Goal: Task Accomplishment & Management: Complete application form

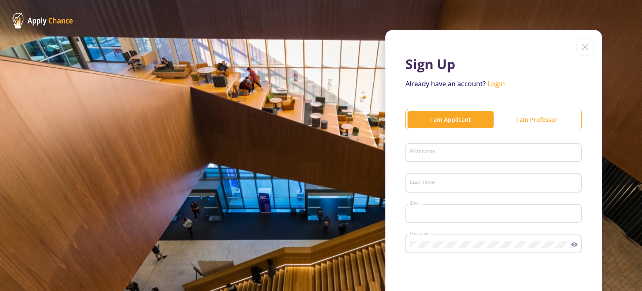
type input "[EMAIL_ADDRESS][DOMAIN_NAME]"
click at [451, 147] on div "First name" at bounding box center [494, 151] width 169 height 22
type input "[PERSON_NAME]"
click at [416, 189] on div "Last name" at bounding box center [494, 181] width 169 height 22
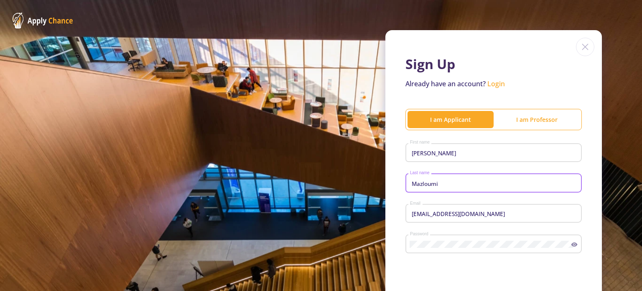
scroll to position [119, 0]
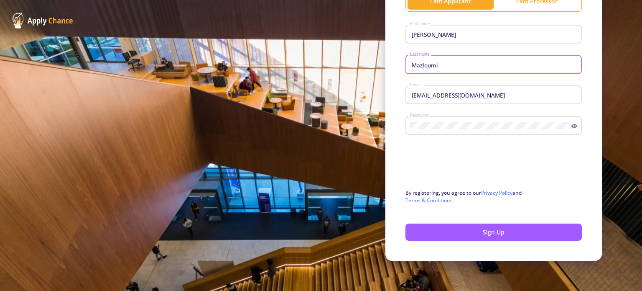
type input "Mazloumi"
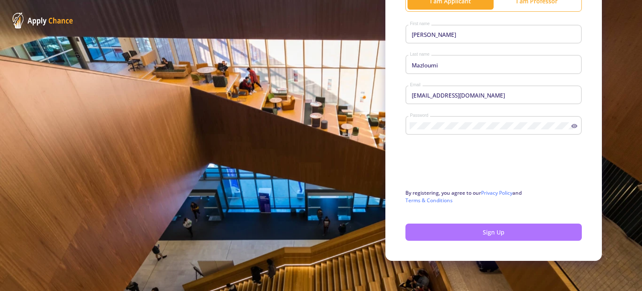
click at [494, 231] on button "Sign Up" at bounding box center [494, 231] width 177 height 17
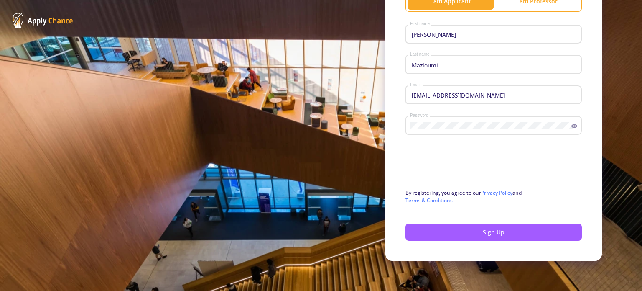
click at [639, 18] on div "Sign Up Already have an account? Login I am Applicant I am [PERSON_NAME] First …" at bounding box center [321, 86] width 642 height 409
drag, startPoint x: 639, startPoint y: 18, endPoint x: 642, endPoint y: 34, distance: 16.2
click at [642, 34] on section "Sign Up Already have an account? Login I am Applicant I am [PERSON_NAME] First …" at bounding box center [321, 145] width 642 height 291
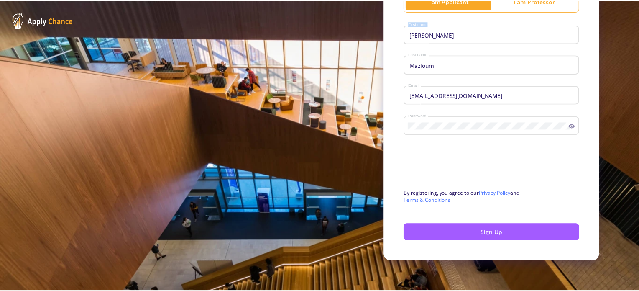
scroll to position [0, 0]
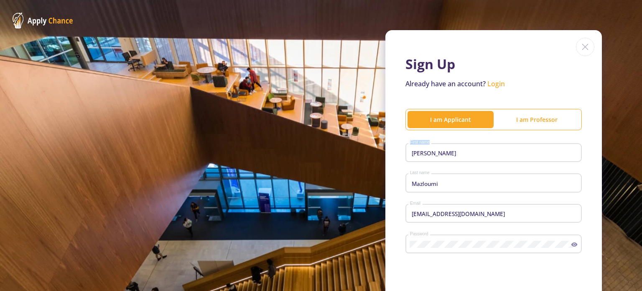
click at [496, 84] on link "Login" at bounding box center [497, 83] width 18 height 9
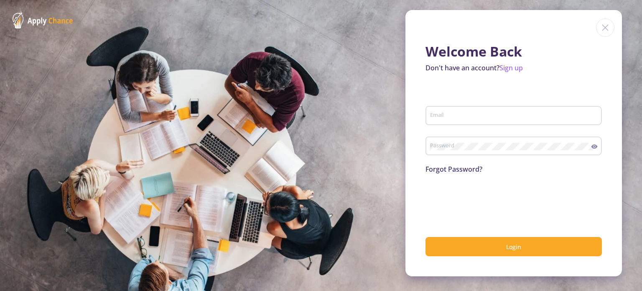
type input "[EMAIL_ADDRESS][DOMAIN_NAME]"
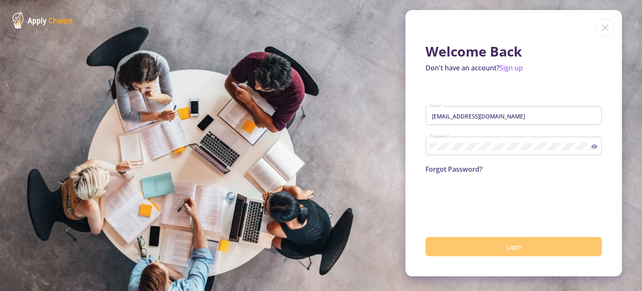
click at [552, 244] on button "Login" at bounding box center [514, 247] width 177 height 20
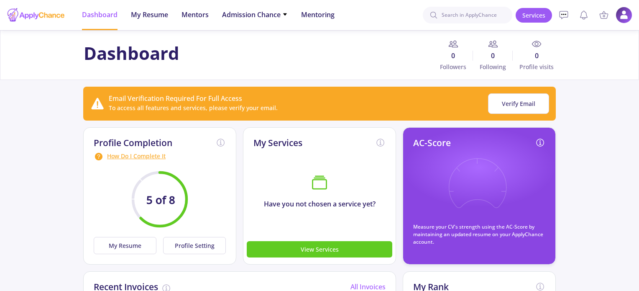
click at [197, 207] on div "5 of 8" at bounding box center [160, 198] width 132 height 75
click at [138, 154] on div "How Do I Complete It" at bounding box center [160, 156] width 132 height 10
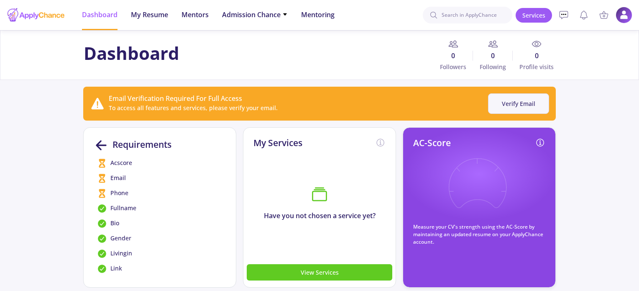
click at [525, 103] on button "Verify Email" at bounding box center [518, 103] width 61 height 20
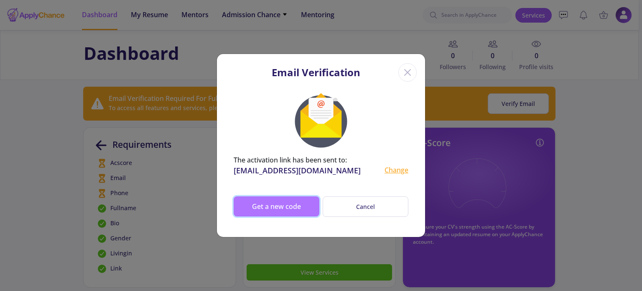
click at [302, 207] on button "Get a new code" at bounding box center [277, 206] width 86 height 20
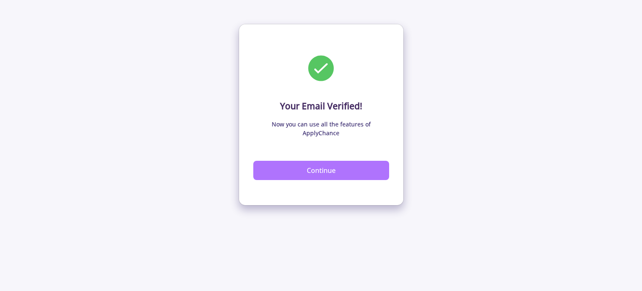
click at [366, 161] on button "Continue" at bounding box center [321, 170] width 136 height 19
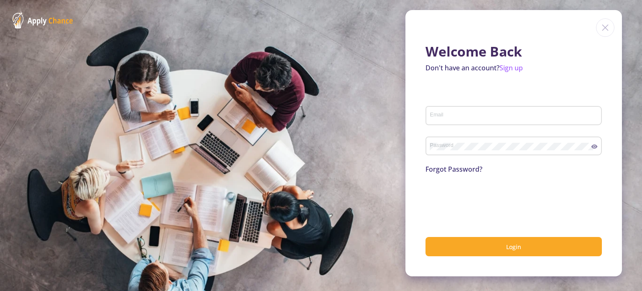
type input "[EMAIL_ADDRESS][DOMAIN_NAME]"
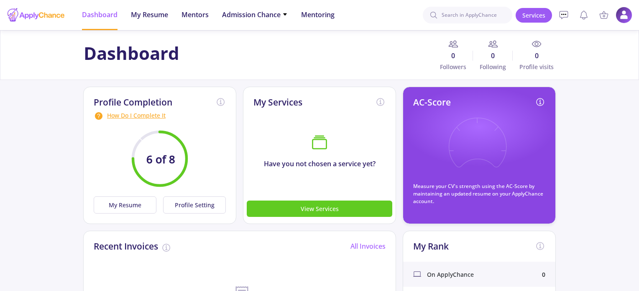
click at [137, 114] on div "How Do I Complete It" at bounding box center [160, 116] width 132 height 10
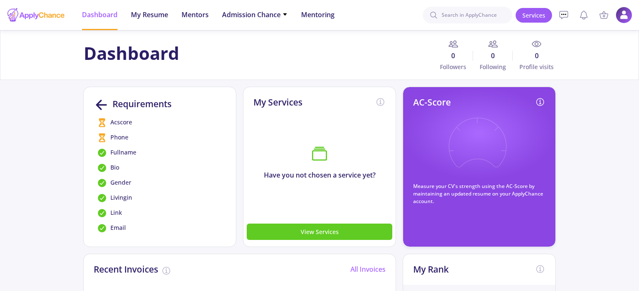
click at [115, 139] on span "Phone" at bounding box center [119, 138] width 18 height 10
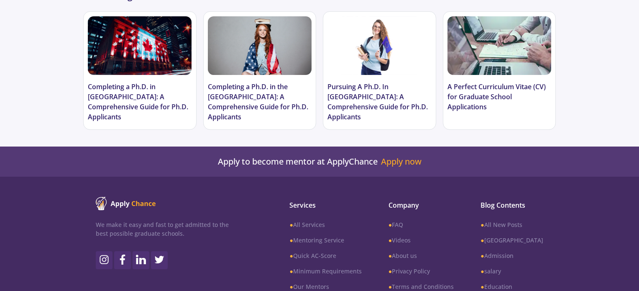
scroll to position [596, 0]
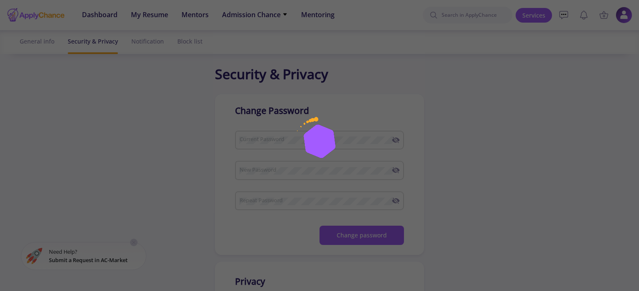
checkbox input "true"
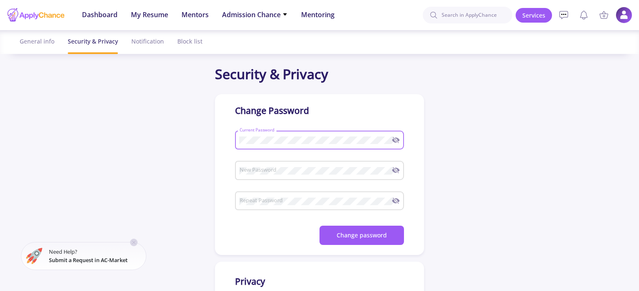
click at [346, 175] on div "New Password" at bounding box center [315, 169] width 153 height 22
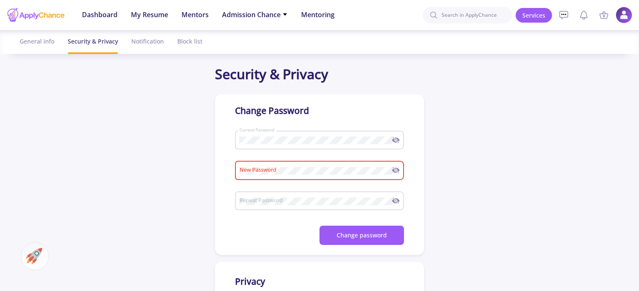
click at [317, 145] on div "Current Password" at bounding box center [315, 139] width 153 height 22
click at [396, 139] on icon at bounding box center [396, 139] width 1 height 1
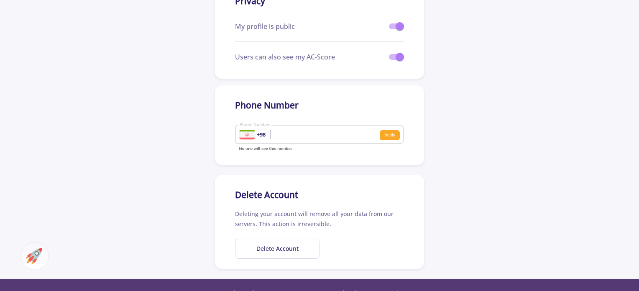
scroll to position [295, 0]
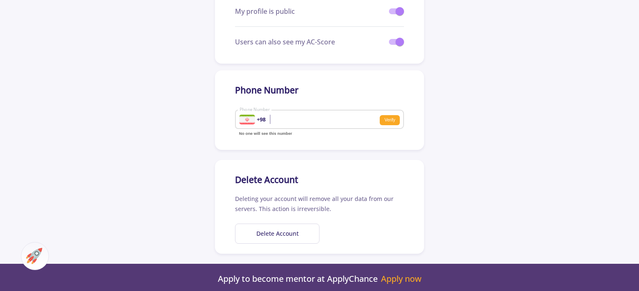
click at [322, 119] on input "Phone Number" at bounding box center [291, 120] width 104 height 8
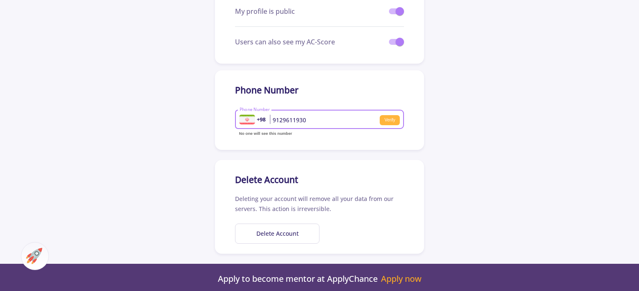
type input "9129611930"
click at [389, 117] on small "Verify" at bounding box center [390, 120] width 20 height 10
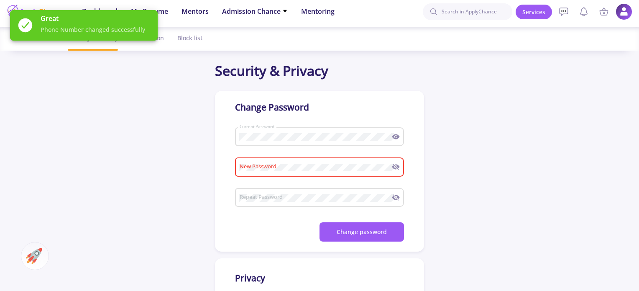
scroll to position [0, 0]
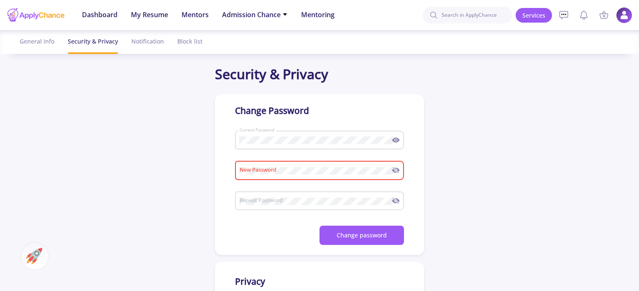
click at [622, 14] on img at bounding box center [624, 15] width 16 height 16
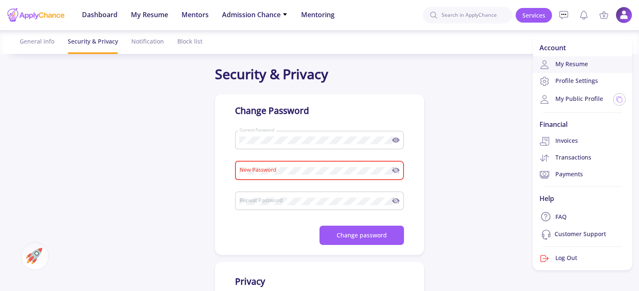
click at [594, 67] on link "My Resume" at bounding box center [583, 64] width 100 height 17
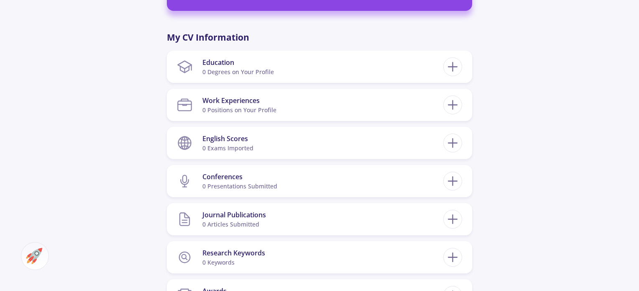
scroll to position [407, 0]
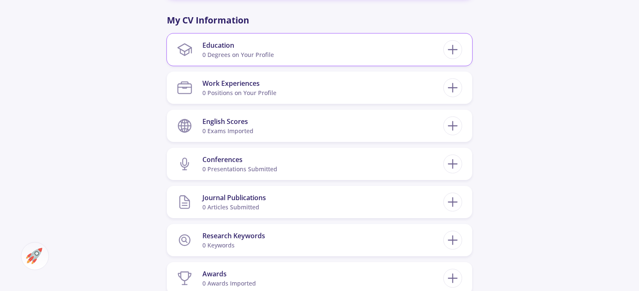
click at [435, 51] on section "Education 0 Degrees on Your Profile" at bounding box center [310, 50] width 266 height 26
click at [453, 51] on line at bounding box center [453, 49] width 0 height 9
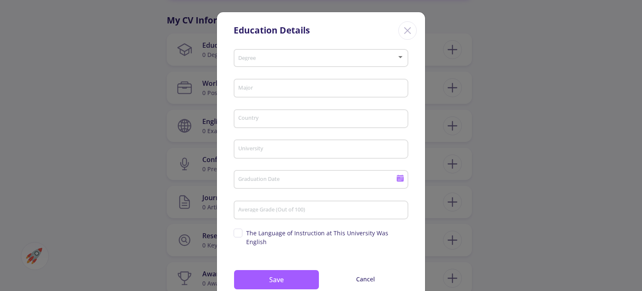
click at [401, 36] on icon "Close" at bounding box center [407, 30] width 13 height 13
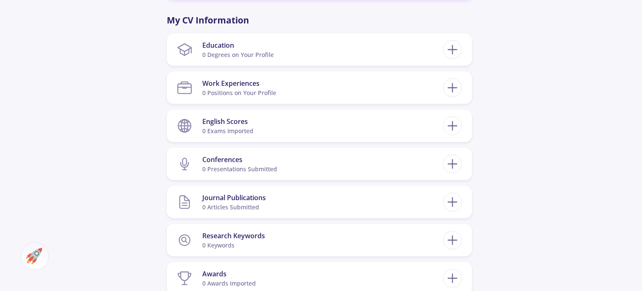
click at [405, 35] on div at bounding box center [321, 145] width 642 height 291
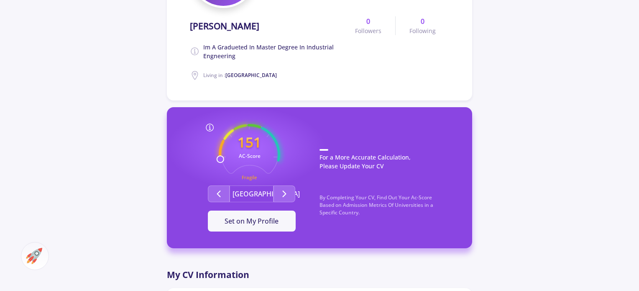
scroll to position [0, 0]
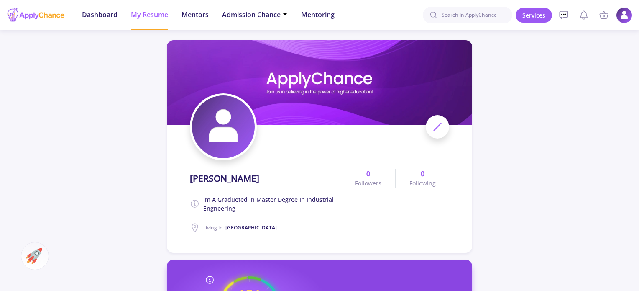
click at [621, 20] on img at bounding box center [624, 15] width 16 height 16
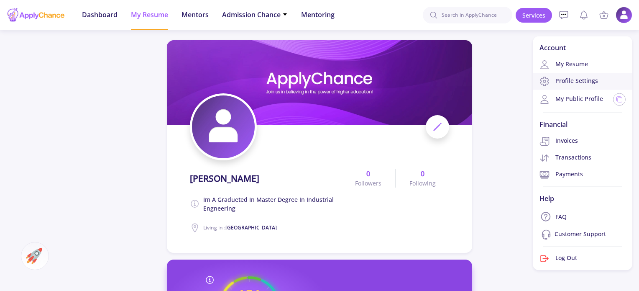
click at [570, 80] on link "Profile Settings" at bounding box center [583, 81] width 100 height 17
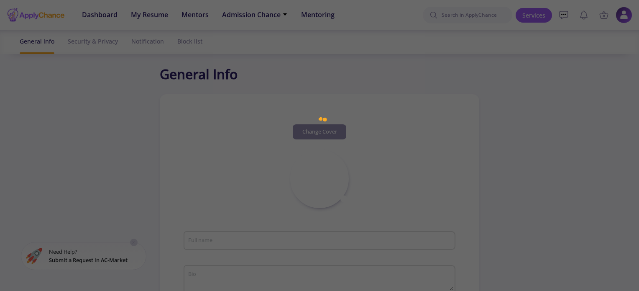
type input "Rahil Mazloumi"
type textarea "im a gradueted in master degree in industrial engneering"
type input "Iran"
type input "(UTC+03:30) Tehran"
type input "RahilMazloumi"
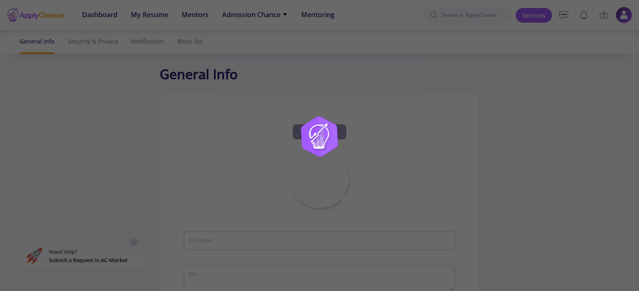
type input "[EMAIL_ADDRESS][DOMAIN_NAME]"
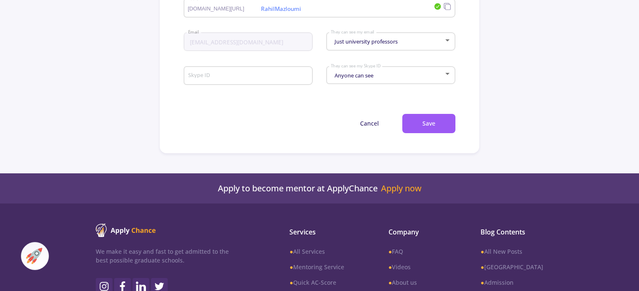
scroll to position [502, 0]
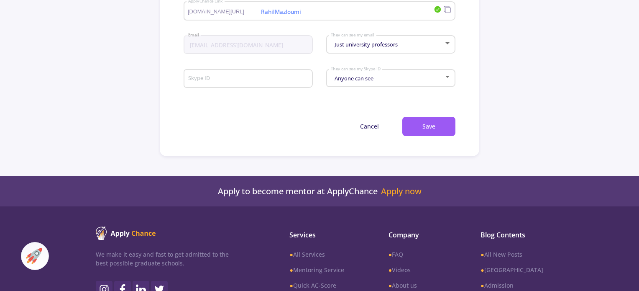
click at [413, 51] on div "Just university professors They can see my email" at bounding box center [390, 42] width 121 height 21
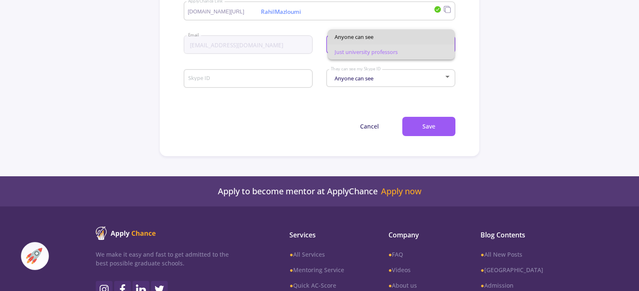
click at [411, 31] on span "Anyone can see" at bounding box center [392, 36] width 114 height 15
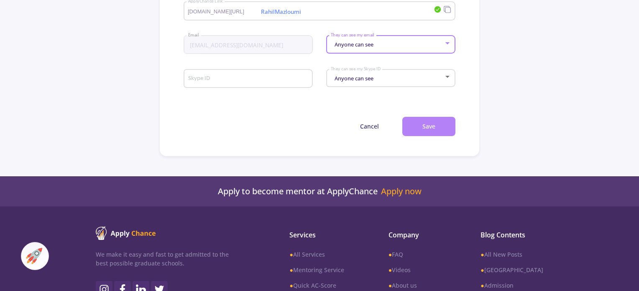
click at [441, 125] on button "Save" at bounding box center [428, 127] width 53 height 20
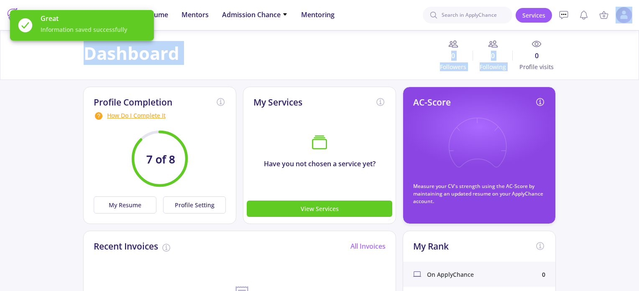
drag, startPoint x: 635, startPoint y: 113, endPoint x: 641, endPoint y: 126, distance: 15.2
click at [639, 126] on html "Dashboard My Resume Services Mentors Admission Chance With Minimum Requirements…" at bounding box center [319, 145] width 639 height 291
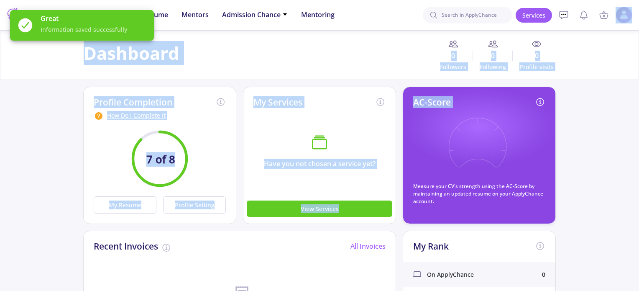
click at [573, 79] on div "Dashboard 0 Followers 0 Following 0 Profile visits" at bounding box center [319, 55] width 639 height 50
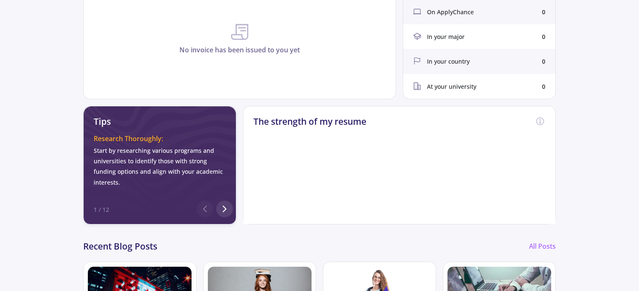
scroll to position [268, 0]
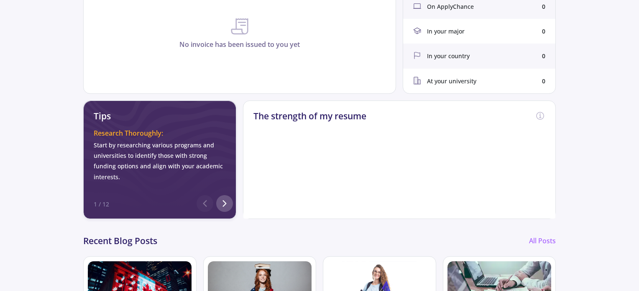
click at [225, 204] on polyline at bounding box center [224, 203] width 3 height 6
click at [224, 204] on polyline at bounding box center [224, 203] width 3 height 6
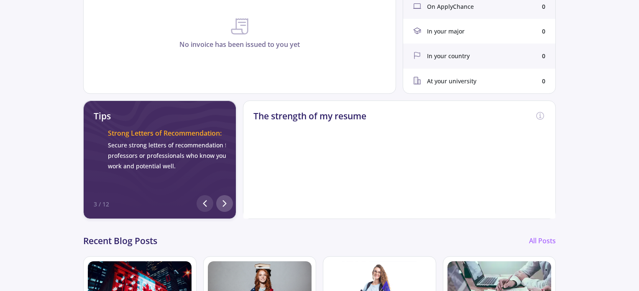
click at [224, 204] on polyline at bounding box center [224, 203] width 3 height 6
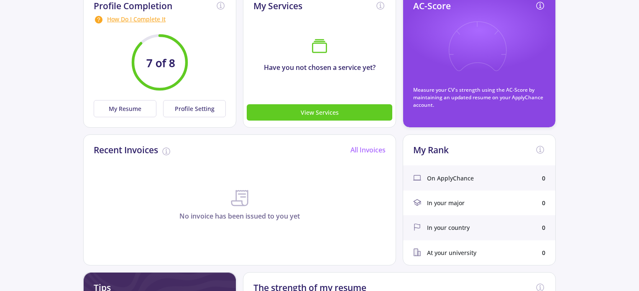
scroll to position [82, 0]
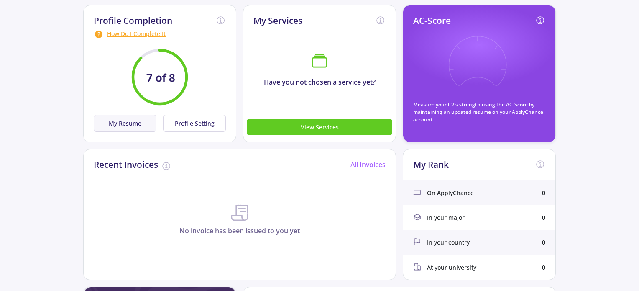
click at [130, 125] on button "My Resume" at bounding box center [125, 123] width 63 height 17
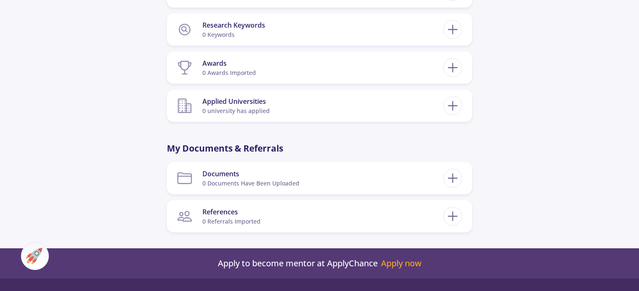
scroll to position [613, 0]
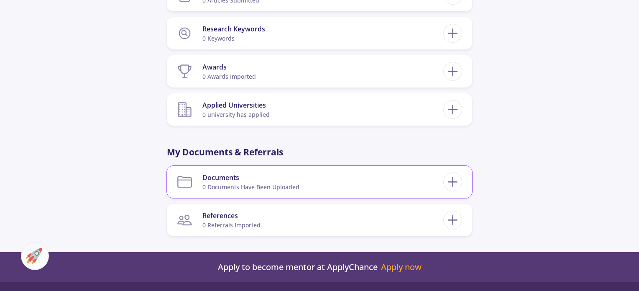
click at [402, 183] on section "Documents 0 documents have been uploaded" at bounding box center [310, 182] width 266 height 26
click at [453, 179] on icon at bounding box center [452, 181] width 15 height 15
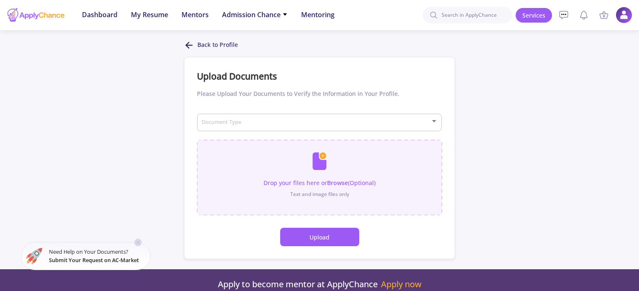
click at [362, 191] on input "file" at bounding box center [319, 173] width 245 height 67
click at [336, 114] on div "Document Type" at bounding box center [319, 120] width 237 height 21
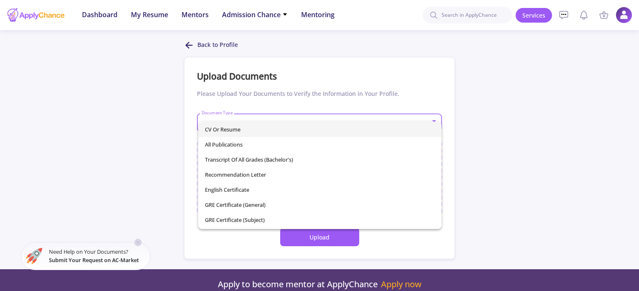
click at [331, 126] on span "CV or Resume" at bounding box center [320, 129] width 230 height 15
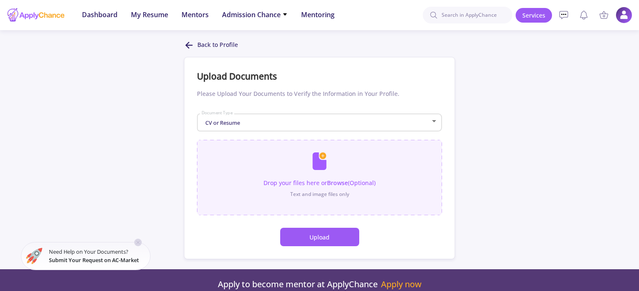
click at [348, 170] on input "file" at bounding box center [319, 173] width 245 height 67
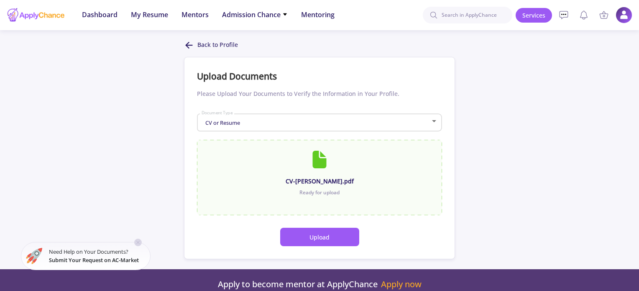
click at [316, 232] on button "Upload" at bounding box center [319, 237] width 79 height 18
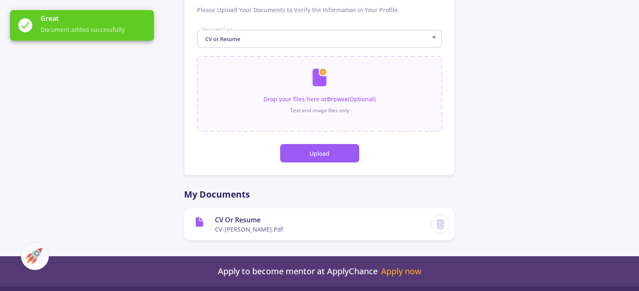
scroll to position [83, 0]
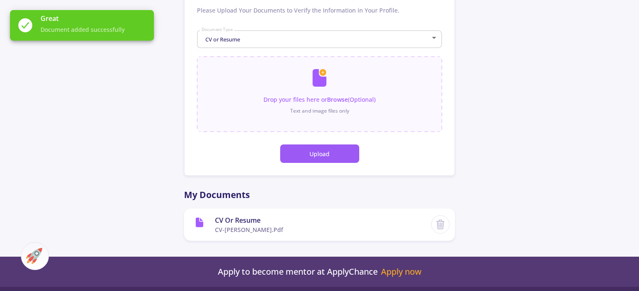
click at [261, 40] on div "CV or Resume" at bounding box center [316, 39] width 230 height 6
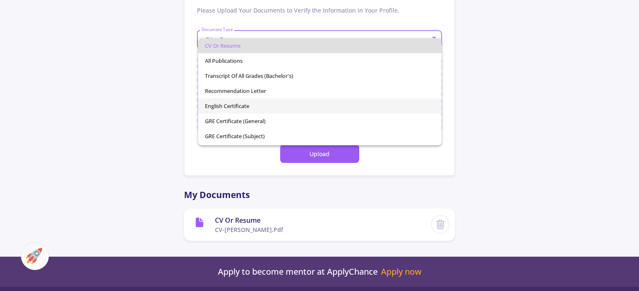
click at [263, 108] on span "English Certificate" at bounding box center [320, 105] width 230 height 15
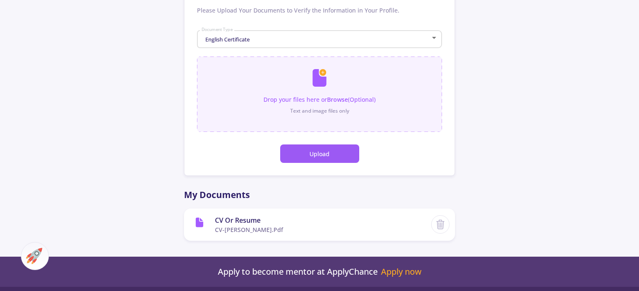
click at [306, 115] on input "file" at bounding box center [319, 89] width 245 height 67
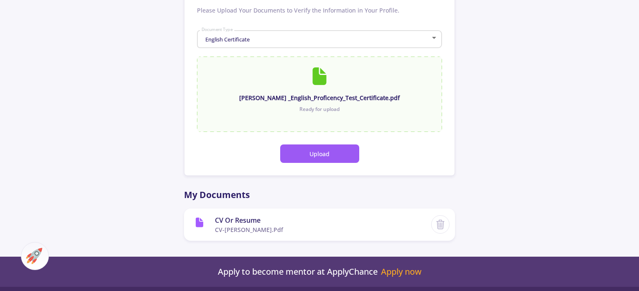
click at [310, 148] on button "Upload" at bounding box center [319, 153] width 79 height 18
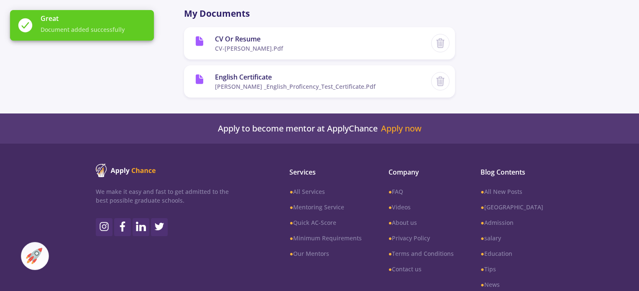
scroll to position [10, 0]
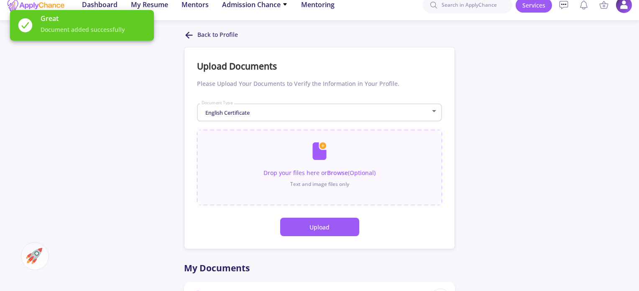
click at [287, 109] on div "English Certificate Document Type" at bounding box center [319, 110] width 237 height 21
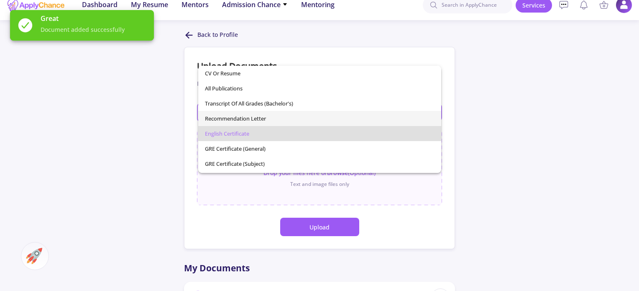
scroll to position [14, 0]
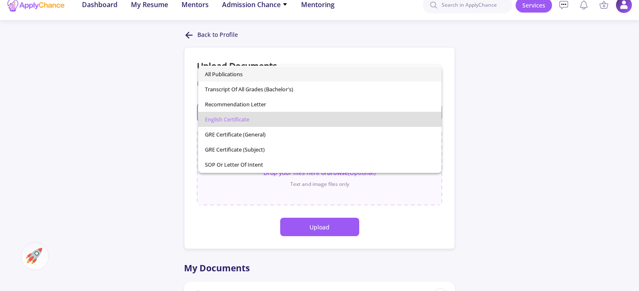
click at [300, 70] on span "All Publications" at bounding box center [320, 74] width 230 height 15
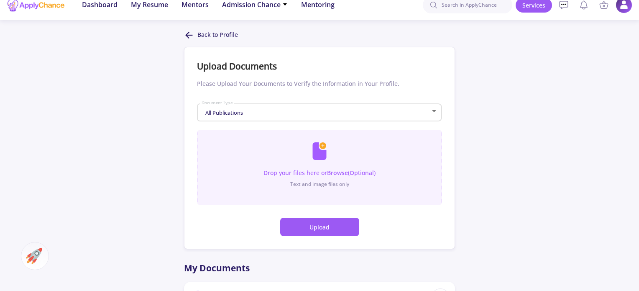
click at [333, 156] on input "file" at bounding box center [319, 163] width 245 height 67
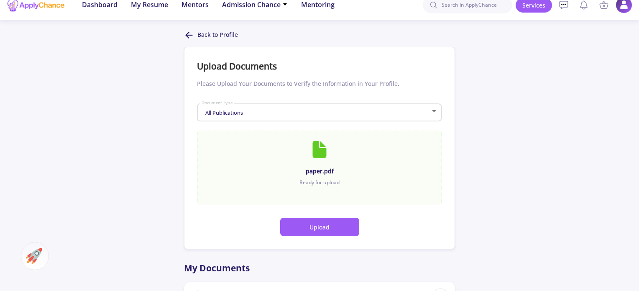
click at [317, 221] on button "Upload" at bounding box center [319, 227] width 79 height 18
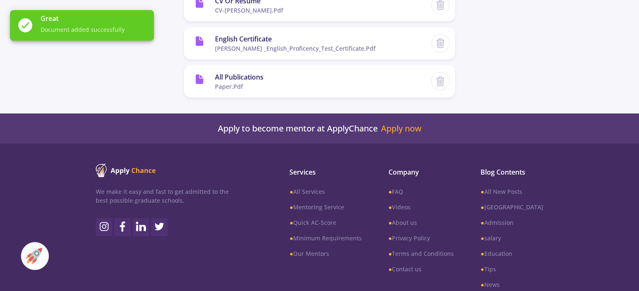
scroll to position [48, 0]
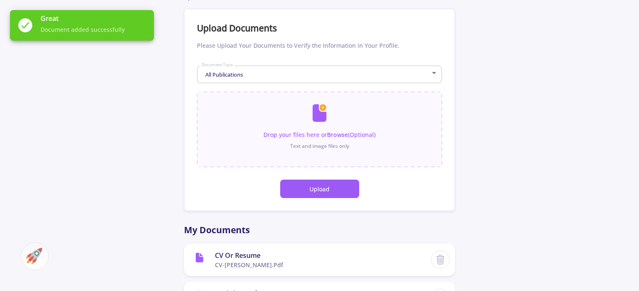
click at [340, 189] on button "Upload" at bounding box center [319, 188] width 79 height 18
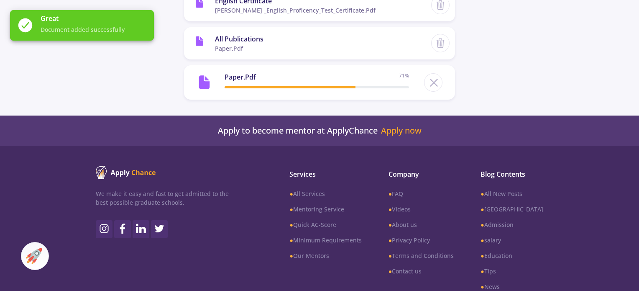
scroll to position [86, 0]
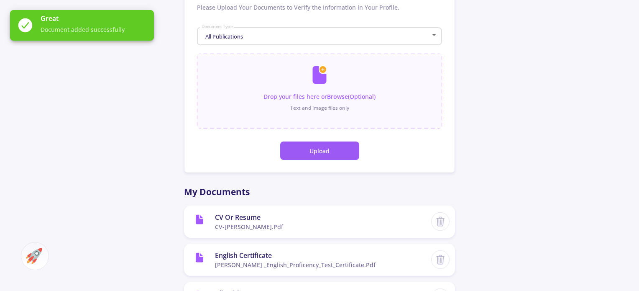
click at [269, 26] on div "All Publications Document Type" at bounding box center [319, 34] width 237 height 21
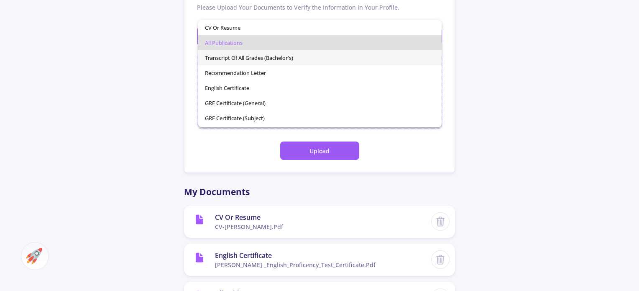
click at [260, 57] on span "Transcript of All Grades (Bachelor's)" at bounding box center [320, 57] width 230 height 15
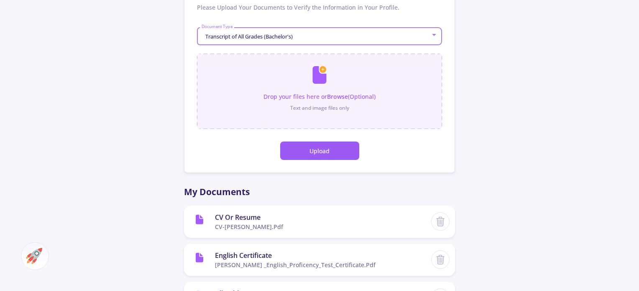
click at [299, 93] on input "file" at bounding box center [319, 87] width 245 height 67
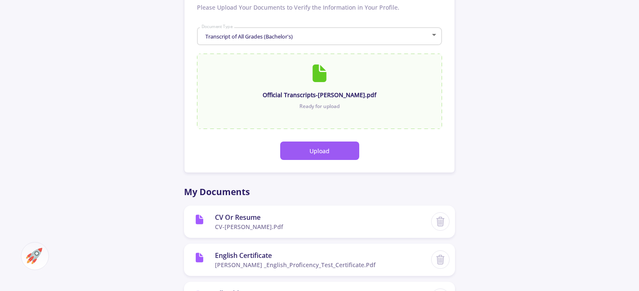
click at [317, 154] on button "Upload" at bounding box center [319, 150] width 79 height 18
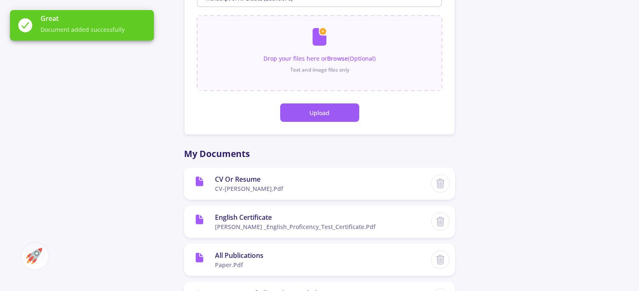
scroll to position [0, 0]
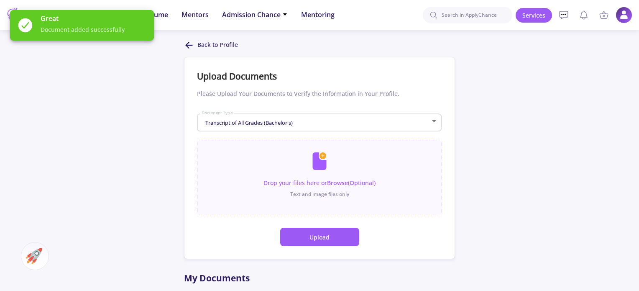
click at [205, 41] on p "Back to Profile" at bounding box center [217, 45] width 41 height 10
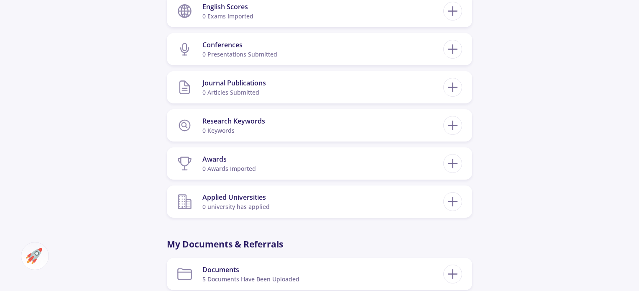
scroll to position [499, 0]
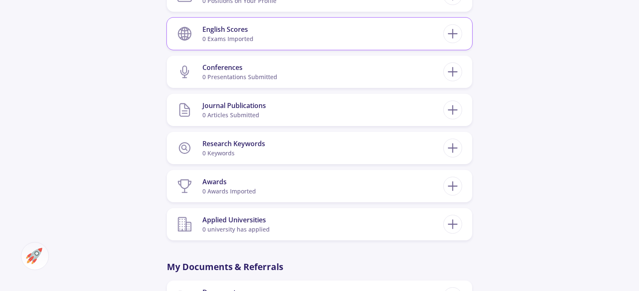
click at [284, 28] on section "English Scores 0 exams imported" at bounding box center [310, 34] width 266 height 26
click at [458, 31] on icon at bounding box center [452, 33] width 15 height 15
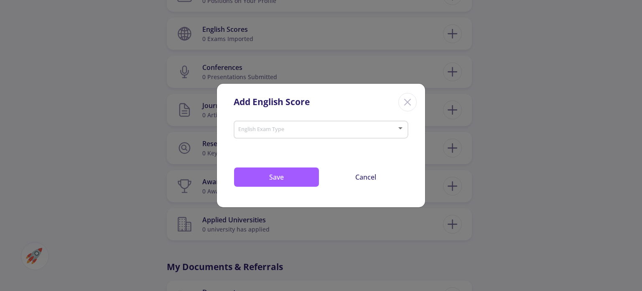
click at [361, 130] on span at bounding box center [318, 130] width 157 height 6
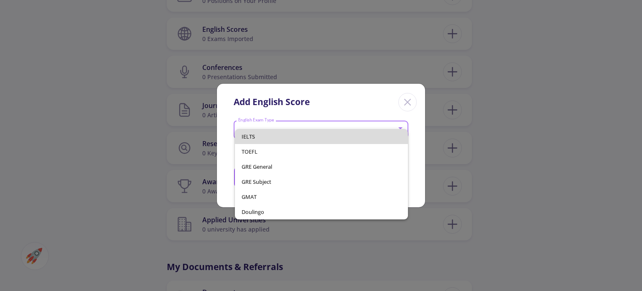
click at [358, 133] on span "IELTS" at bounding box center [321, 136] width 159 height 15
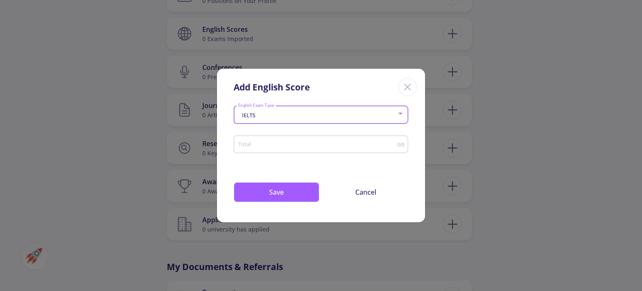
click at [316, 145] on input "Total" at bounding box center [318, 144] width 160 height 6
type input "7"
click at [408, 167] on div "IELTS English Exam Type 7 Total 0/9 Drop your files here or Browse (Optional) T…" at bounding box center [321, 161] width 208 height 119
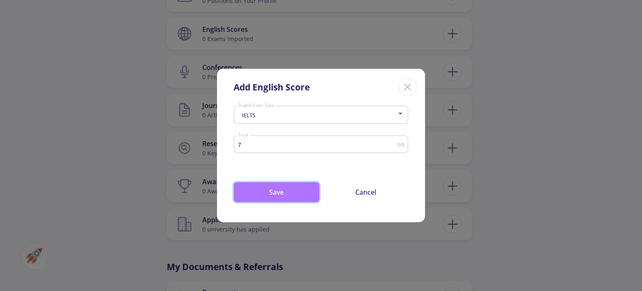
click at [283, 192] on button "Save" at bounding box center [277, 192] width 86 height 20
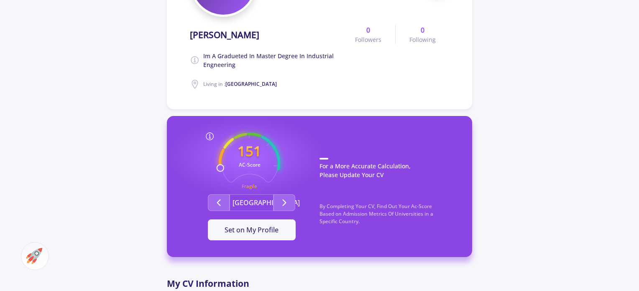
scroll to position [155, 0]
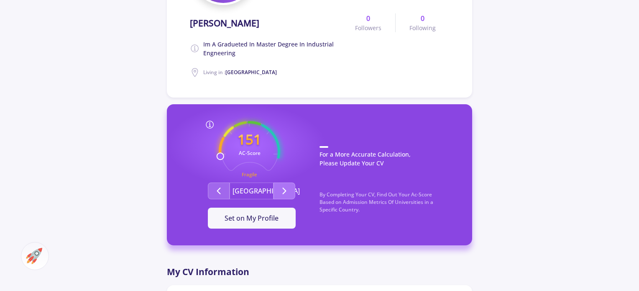
click at [280, 193] on icon "Second group" at bounding box center [284, 191] width 10 height 10
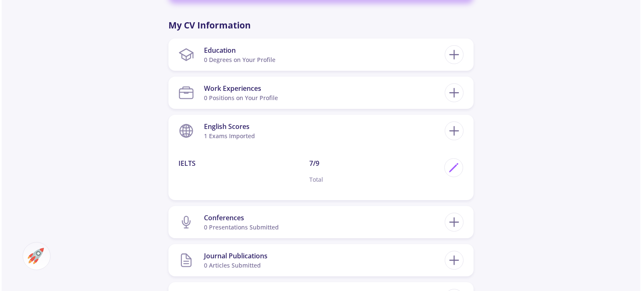
scroll to position [406, 0]
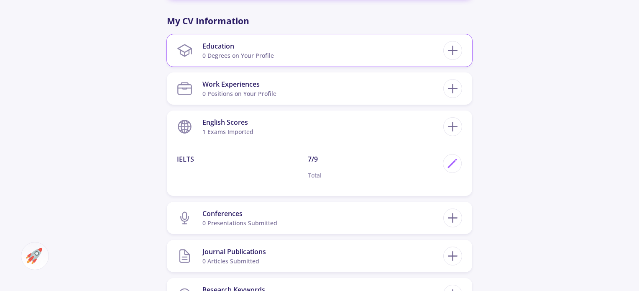
click at [303, 42] on section "Education 0 Degrees on Your Profile" at bounding box center [310, 51] width 266 height 26
click at [452, 49] on icon at bounding box center [452, 50] width 15 height 15
checkbox input "false"
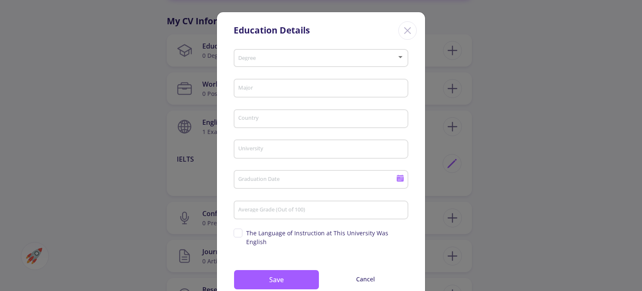
click at [352, 59] on span at bounding box center [318, 58] width 157 height 6
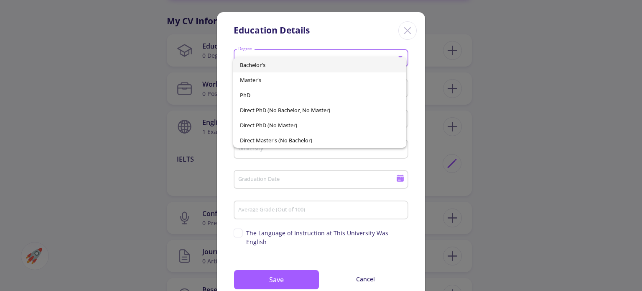
click at [340, 63] on span "Bachelor's" at bounding box center [319, 64] width 159 height 15
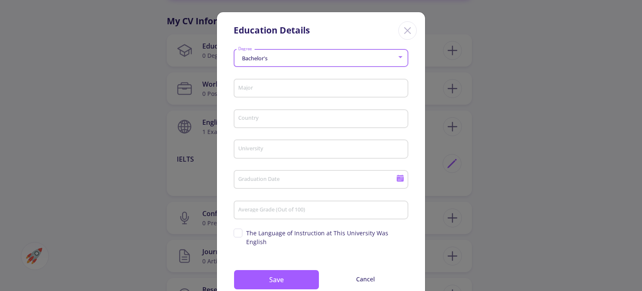
click at [329, 88] on input "Major" at bounding box center [322, 89] width 169 height 8
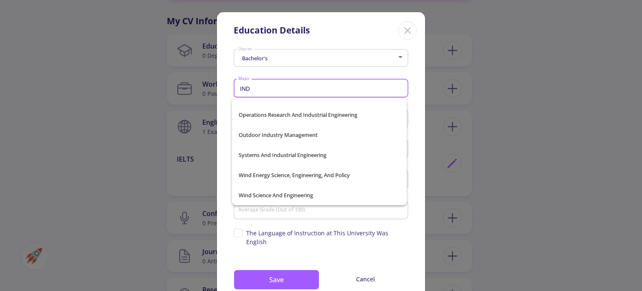
scroll to position [455, 0]
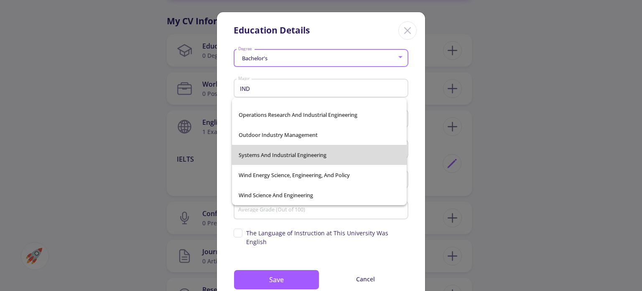
click at [330, 152] on span "Systems And Industrial Engineering" at bounding box center [319, 155] width 161 height 20
type input "Systems And Industrial Engineering"
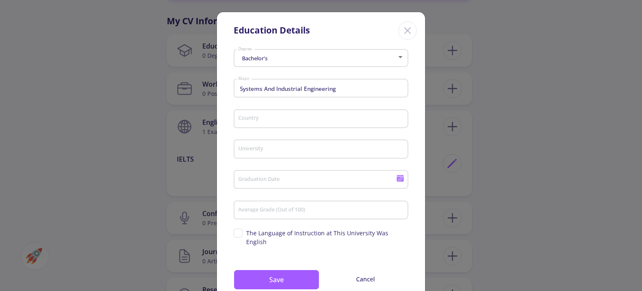
click at [292, 125] on div "Country" at bounding box center [321, 117] width 167 height 22
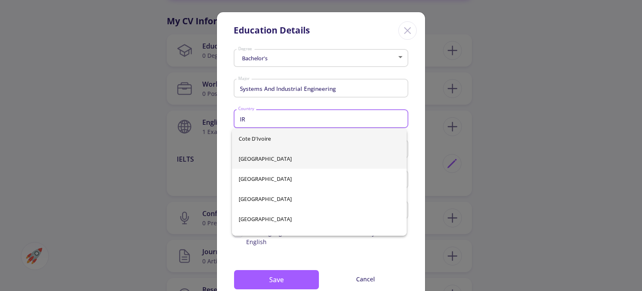
click at [259, 159] on span "Iran" at bounding box center [319, 158] width 161 height 20
type input "Iran"
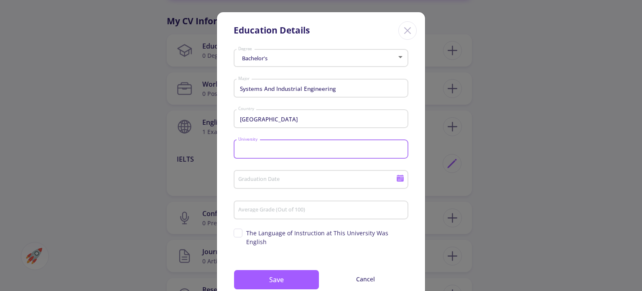
click at [264, 153] on input "University" at bounding box center [322, 150] width 169 height 8
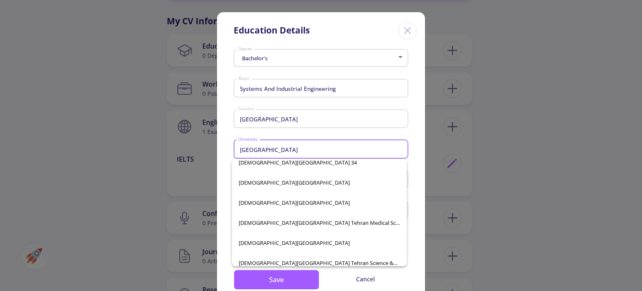
scroll to position [128, 0]
click at [367, 238] on span "Islamic Azad University Tehran North" at bounding box center [319, 242] width 161 height 20
type input "Islamic Azad University Tehran North"
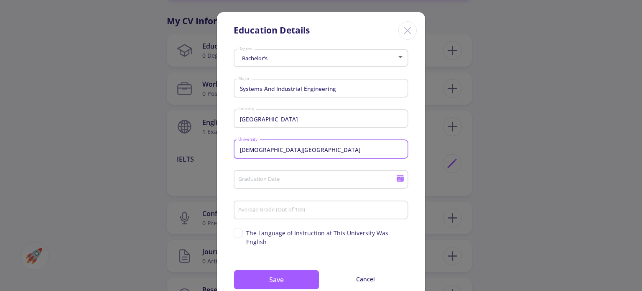
click at [311, 179] on input "Graduation Date" at bounding box center [318, 180] width 161 height 8
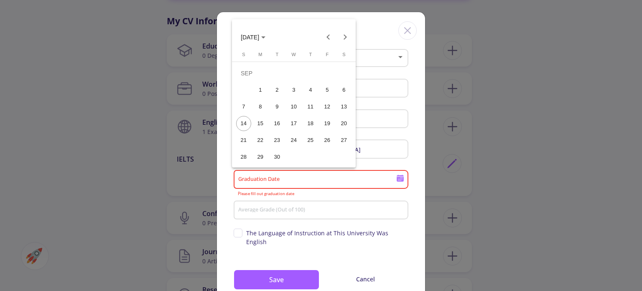
click at [248, 43] on button "SEP 2025" at bounding box center [253, 36] width 38 height 17
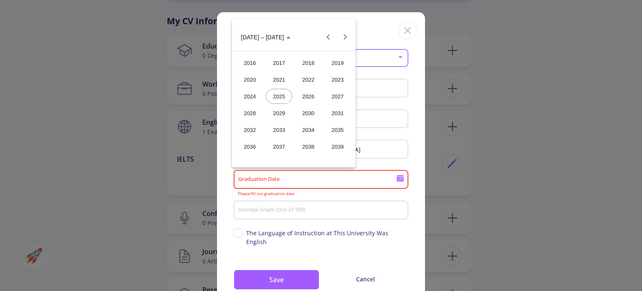
click at [335, 65] on div "2019" at bounding box center [338, 62] width 26 height 15
click at [276, 95] on div "JUN" at bounding box center [279, 96] width 26 height 15
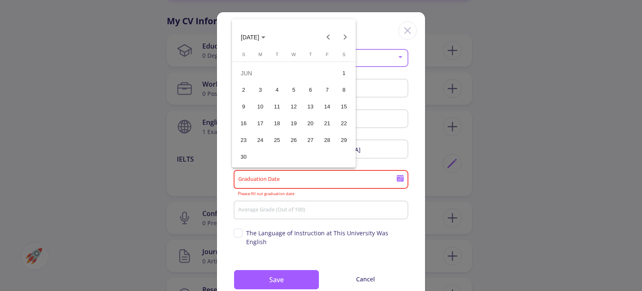
click at [327, 125] on div "21" at bounding box center [327, 123] width 15 height 15
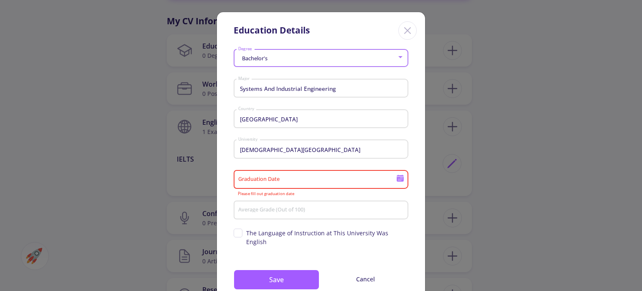
type input "6/21/2019"
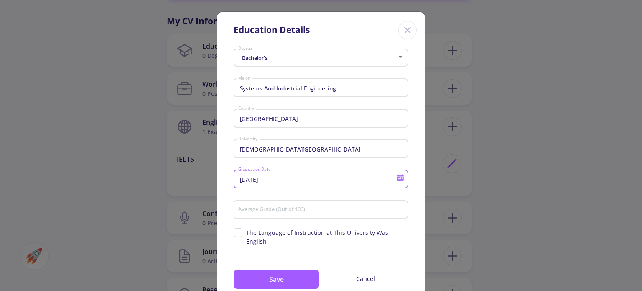
scroll to position [0, 0]
click at [310, 209] on input "Average Grade (Out of 100)" at bounding box center [322, 211] width 169 height 8
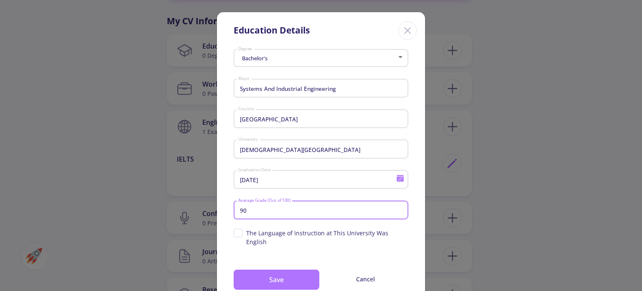
type input "90"
click at [276, 271] on button "Save" at bounding box center [277, 279] width 86 height 20
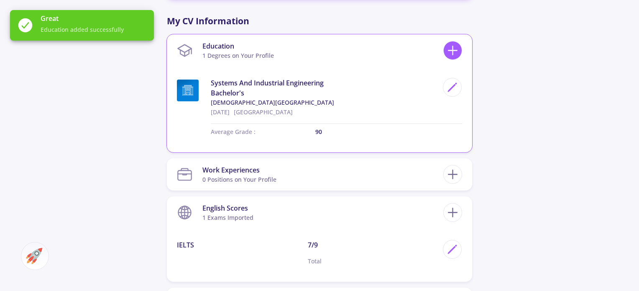
click at [451, 45] on icon at bounding box center [452, 50] width 15 height 15
checkbox input "false"
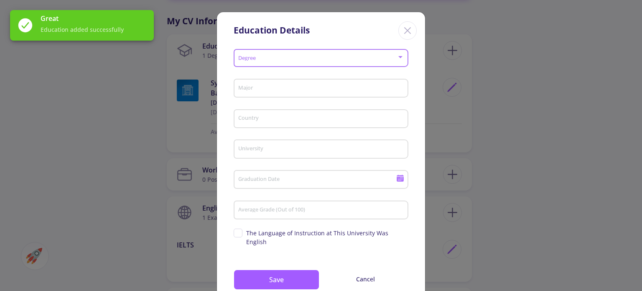
click at [306, 60] on span at bounding box center [318, 58] width 157 height 6
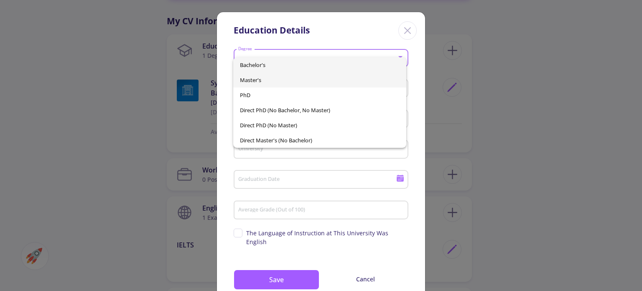
click at [303, 77] on span "Master's" at bounding box center [319, 79] width 159 height 15
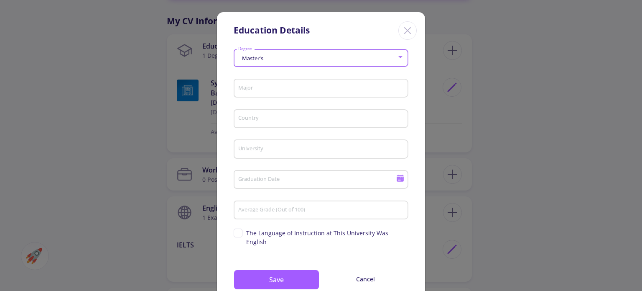
click at [299, 96] on div "Major" at bounding box center [321, 87] width 167 height 22
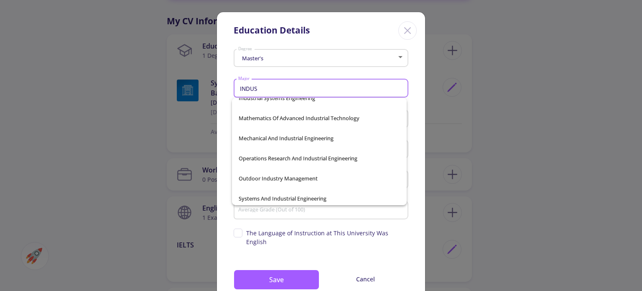
scroll to position [395, 0]
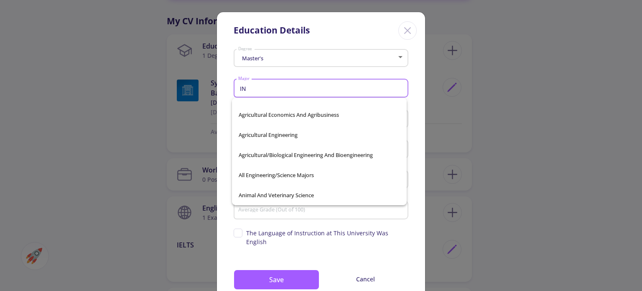
type input "I"
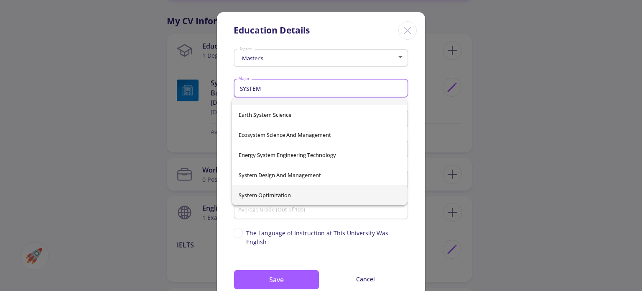
click at [254, 194] on span "System Optimization" at bounding box center [319, 195] width 161 height 20
type input "System Optimization"
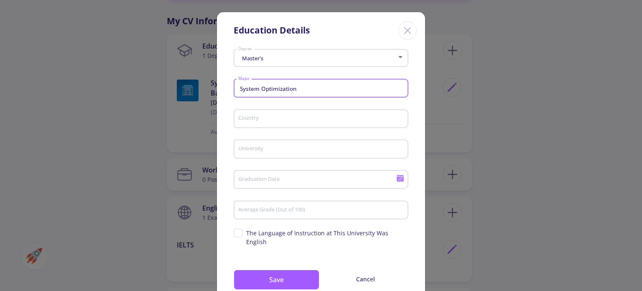
click at [271, 108] on div "Country" at bounding box center [321, 117] width 167 height 22
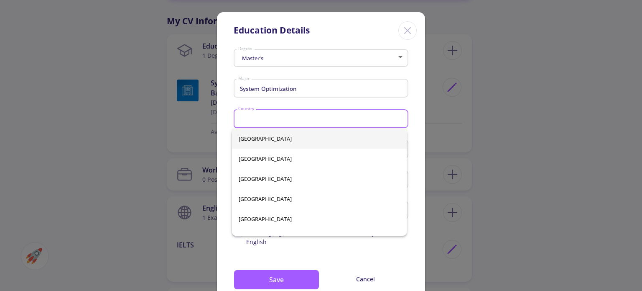
click at [278, 113] on div "Country" at bounding box center [321, 117] width 167 height 22
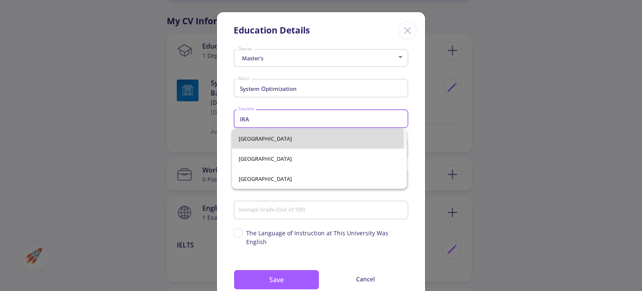
click at [266, 138] on span "Iran" at bounding box center [319, 138] width 161 height 20
type input "Iran"
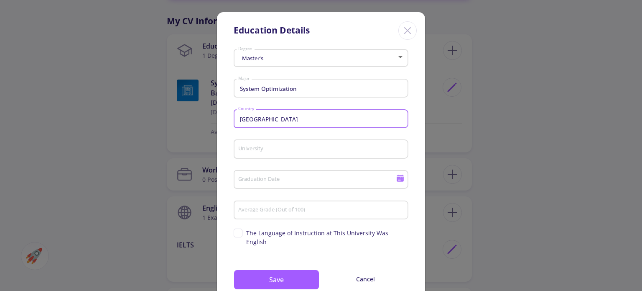
click at [272, 145] on div "University" at bounding box center [321, 147] width 167 height 22
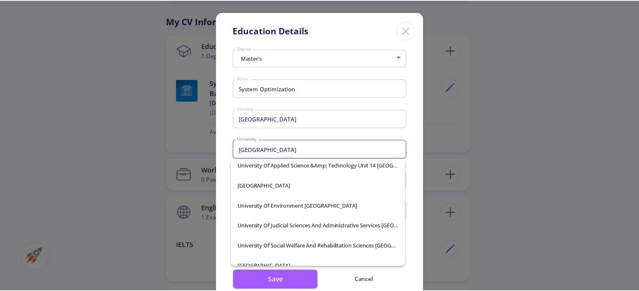
scroll to position [633, 0]
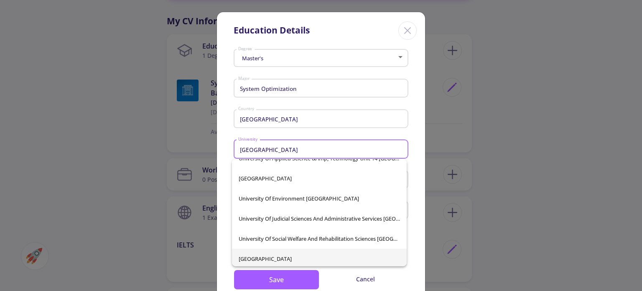
click at [335, 251] on span "University of Tehran" at bounding box center [319, 258] width 161 height 20
type input "University of Tehran"
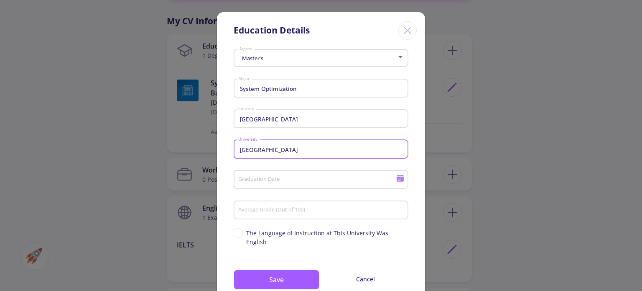
click at [307, 187] on div "Graduation Date" at bounding box center [317, 178] width 159 height 22
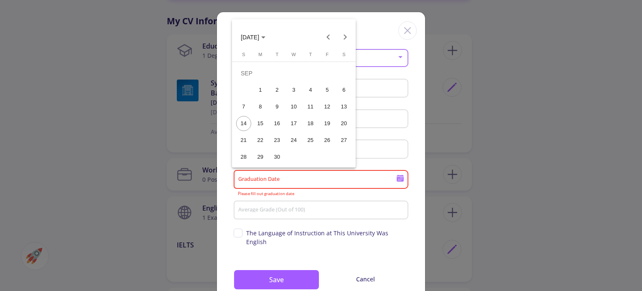
click at [247, 39] on span "SEP 2025" at bounding box center [250, 37] width 18 height 7
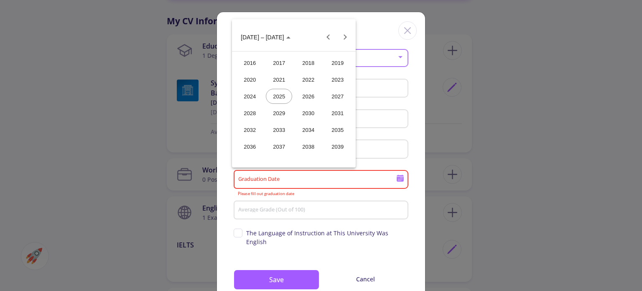
click at [337, 81] on div "2023" at bounding box center [338, 79] width 26 height 15
click at [258, 111] on div "SEP" at bounding box center [250, 112] width 26 height 15
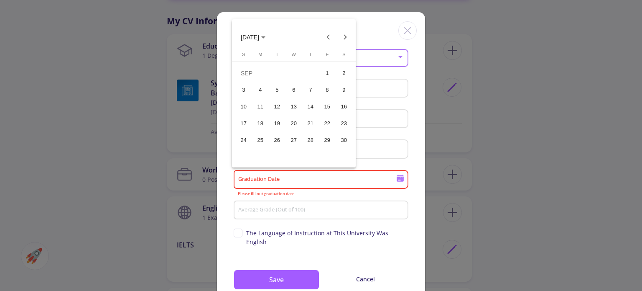
click at [330, 127] on div "22" at bounding box center [327, 123] width 15 height 15
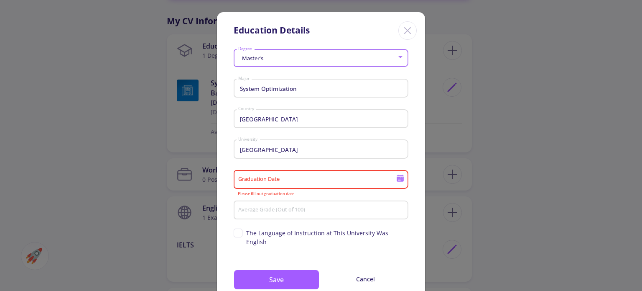
type input "9/22/2023"
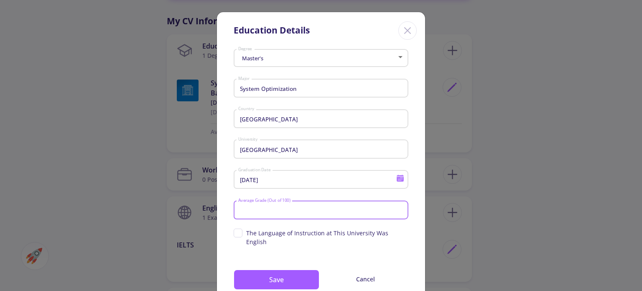
click at [280, 210] on input "Average Grade (Out of 100)" at bounding box center [322, 211] width 169 height 8
type input "90"
click at [263, 269] on button "Save" at bounding box center [277, 279] width 86 height 20
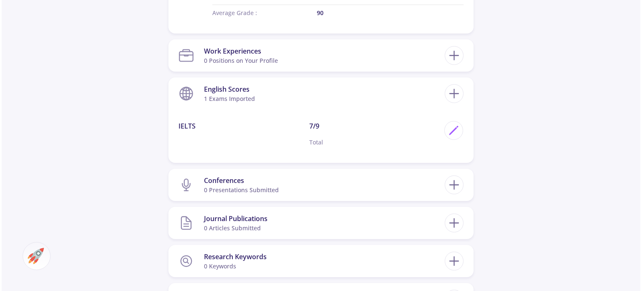
scroll to position [615, 0]
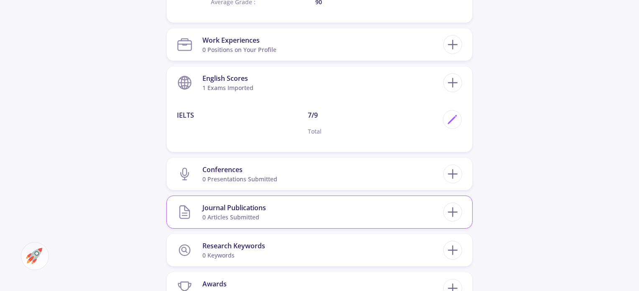
click at [312, 212] on section "Journal Publications 0 articles submitted" at bounding box center [310, 212] width 266 height 26
click at [456, 207] on icon at bounding box center [452, 211] width 15 height 15
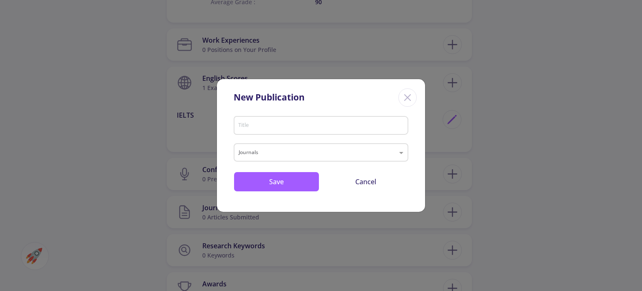
click at [335, 128] on input "Title" at bounding box center [322, 126] width 169 height 8
click at [347, 151] on input "text" at bounding box center [313, 153] width 148 height 10
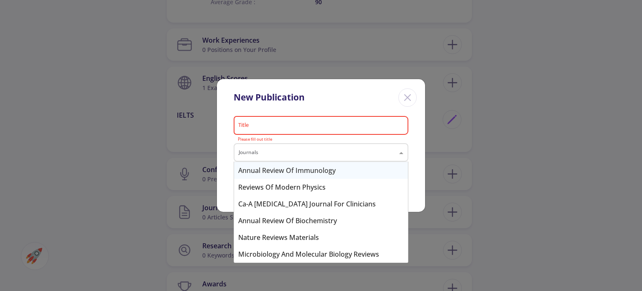
click at [347, 151] on input "text" at bounding box center [313, 153] width 148 height 10
click at [357, 162] on div "Annual Review of Immunology" at bounding box center [321, 170] width 174 height 17
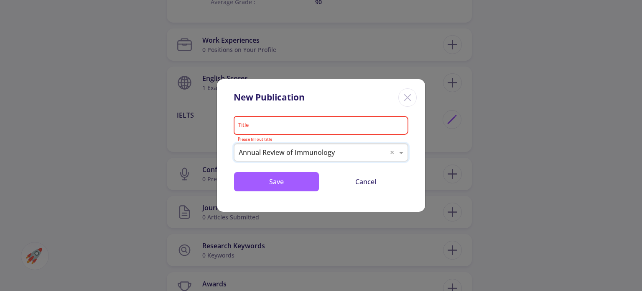
click at [279, 126] on input "Title" at bounding box center [322, 126] width 169 height 8
paste input "Statistical analysis of blood characteristics of COVID-19 patients and their su…"
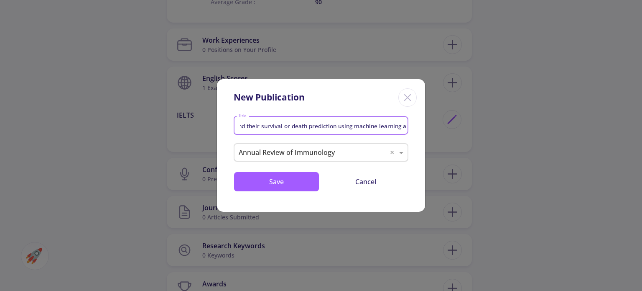
type input "Statistical analysis of blood characteristics of COVID-19 patients and their su…"
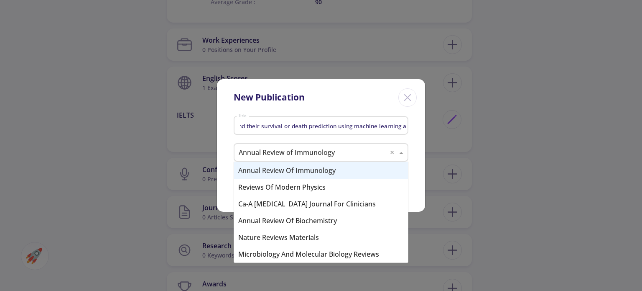
click at [288, 150] on input "text" at bounding box center [313, 153] width 148 height 10
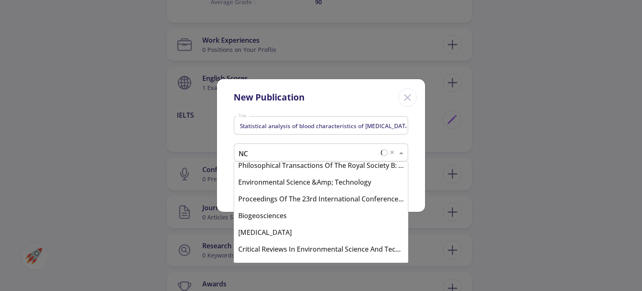
scroll to position [1573, 0]
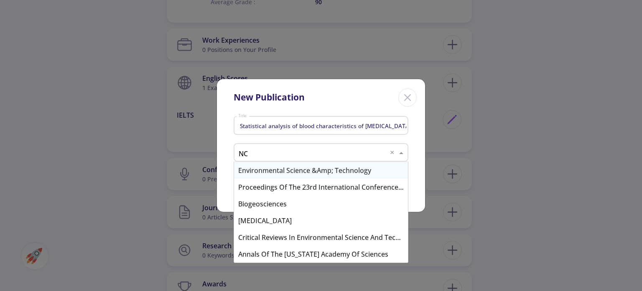
type input "N"
paste input "Neural Computing and Applications"
type input "Neural Computing and Applications"
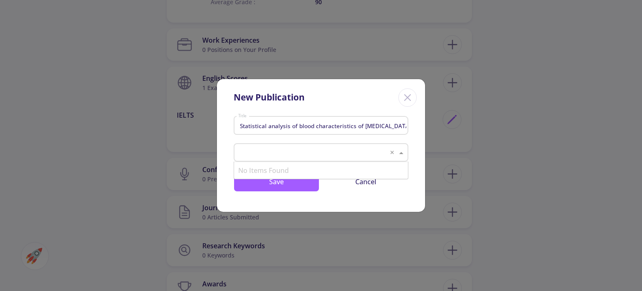
click at [420, 185] on div "Statistical analysis of blood characteristics of COVID-19 patients and their su…" at bounding box center [321, 162] width 208 height 99
click at [353, 153] on input "text" at bounding box center [313, 153] width 148 height 10
type input "S"
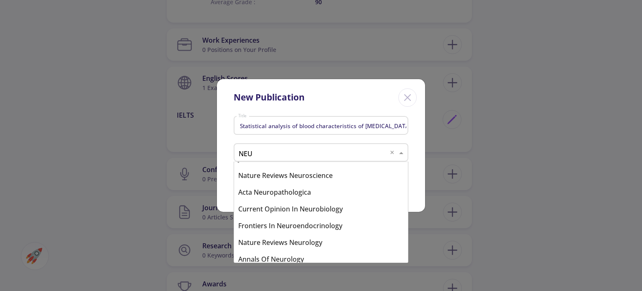
scroll to position [117, 0]
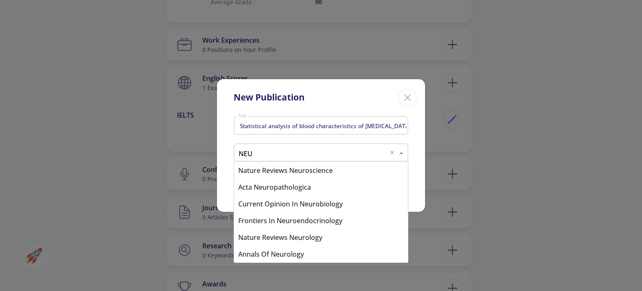
type input "NE"
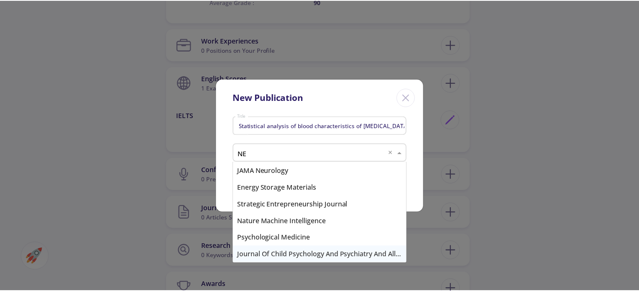
scroll to position [1088, 0]
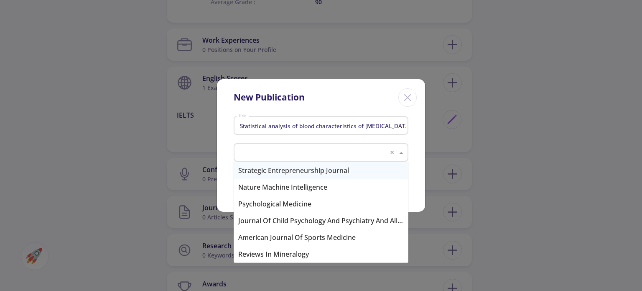
click at [423, 152] on div "Statistical analysis of blood characteristics of COVID-19 patients and their su…" at bounding box center [321, 162] width 208 height 99
click at [402, 150] on span at bounding box center [402, 152] width 10 height 10
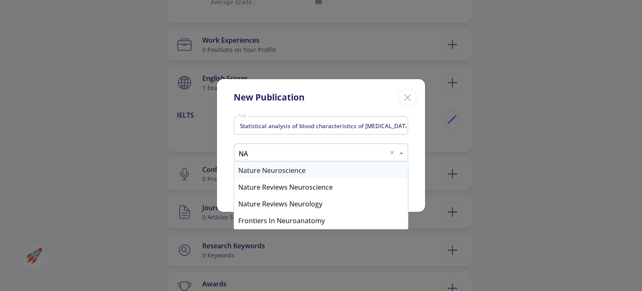
type input "N"
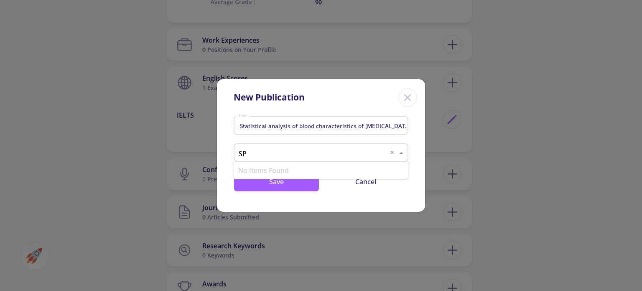
type input "S"
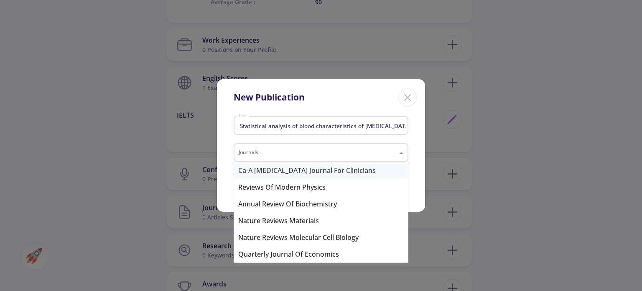
paste input "Neural Computing and Applications"
type input "Neural Computing and Applications"
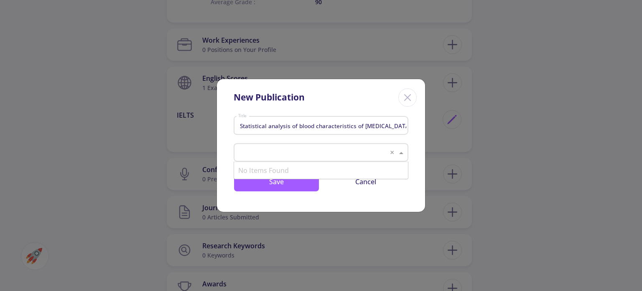
click at [341, 201] on div "Statistical analysis of blood characteristics of COVID-19 patients and their su…" at bounding box center [321, 162] width 208 height 99
click at [268, 143] on div "Journals" at bounding box center [321, 152] width 175 height 18
click at [276, 169] on div "Neural Computing and Applications" at bounding box center [321, 170] width 174 height 17
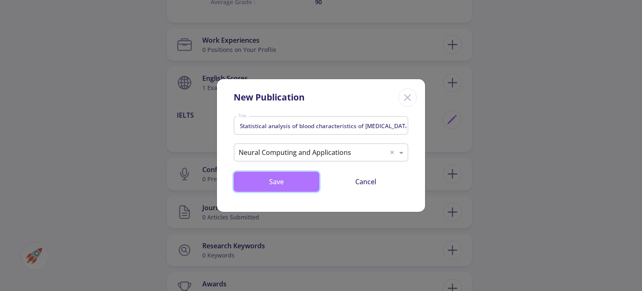
click at [291, 179] on button "Save" at bounding box center [277, 181] width 86 height 20
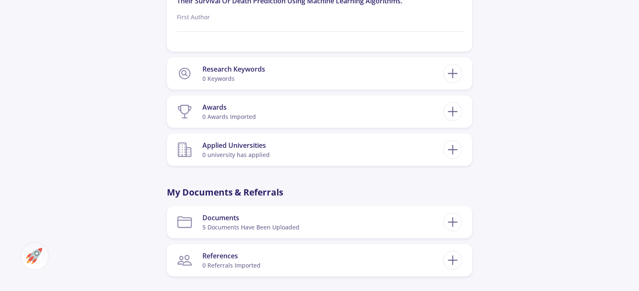
scroll to position [890, 0]
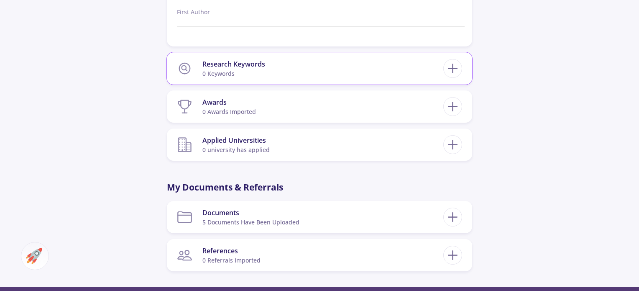
click at [255, 60] on div "Research Keywords" at bounding box center [233, 64] width 63 height 10
click at [450, 69] on line at bounding box center [452, 69] width 9 height 0
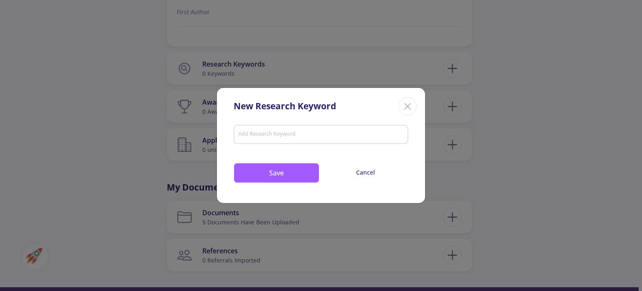
click at [355, 147] on div "Add Research Keyword" at bounding box center [321, 137] width 175 height 28
click at [356, 136] on input "Add Research Keyword" at bounding box center [321, 135] width 167 height 8
paste input "Healthcare system"
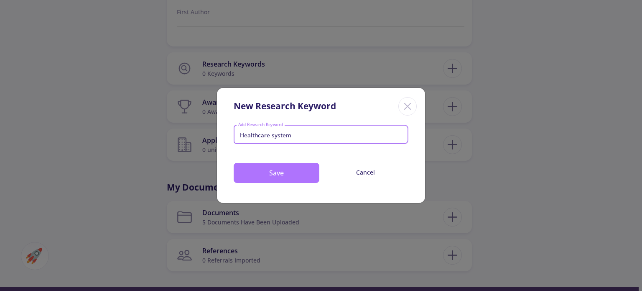
type input "Healthcare system"
click at [267, 177] on button "Save" at bounding box center [277, 173] width 86 height 20
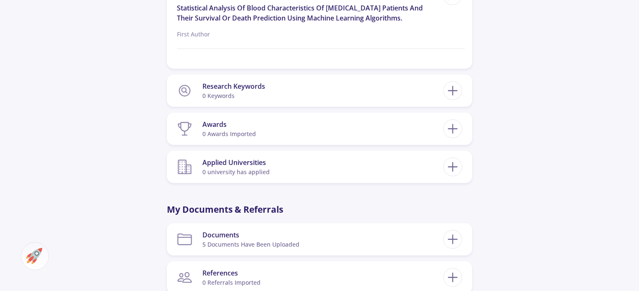
scroll to position [912, 0]
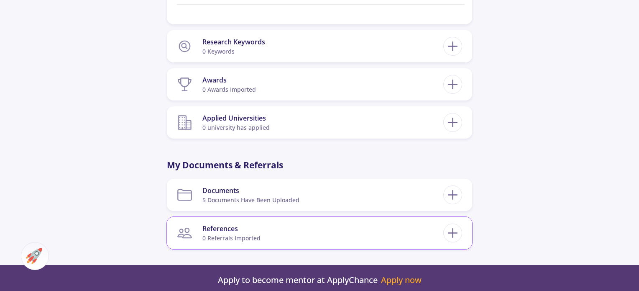
click at [284, 231] on section "References 0 referrals imported" at bounding box center [310, 233] width 266 height 26
click at [450, 229] on icon at bounding box center [452, 232] width 15 height 15
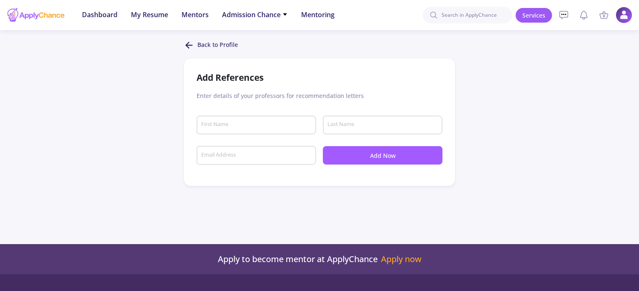
click at [200, 123] on div "First Name" at bounding box center [257, 124] width 120 height 22
paste input "Amir"
type input "Amir"
click at [386, 128] on input "Last Name" at bounding box center [384, 125] width 114 height 8
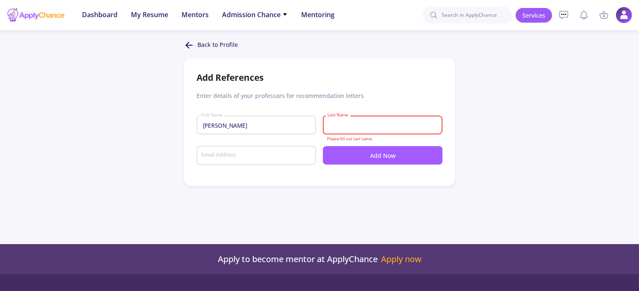
paste input "Aghsami"
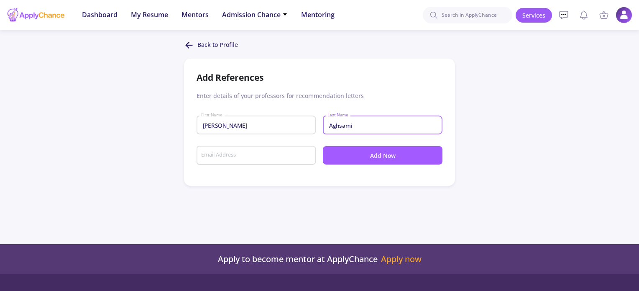
type input "Aghsami"
click at [216, 155] on input "Email Address" at bounding box center [258, 156] width 114 height 8
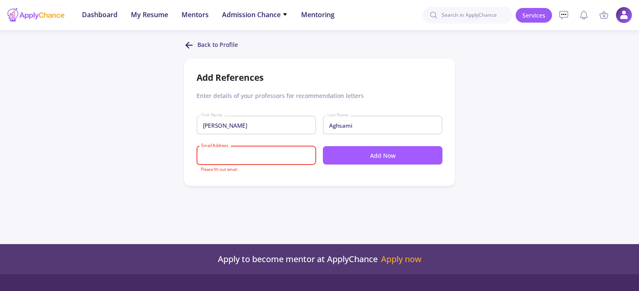
paste input "a.aghsami@ut.ac.ir"
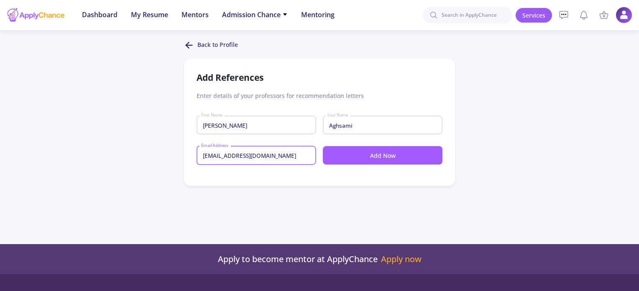
type input "a.aghsami@ut.ac.ir"
click at [374, 151] on button "Add Now" at bounding box center [383, 155] width 120 height 18
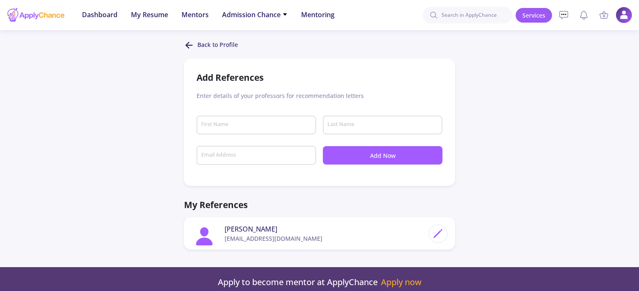
click at [188, 43] on polyline at bounding box center [187, 45] width 3 height 6
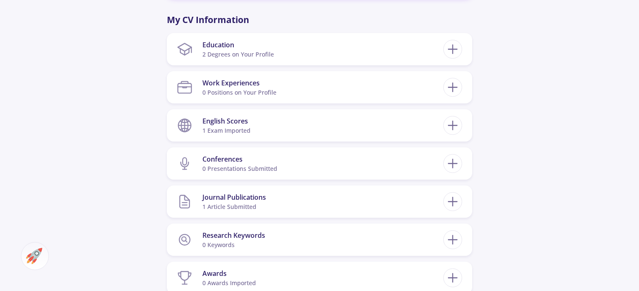
scroll to position [407, 0]
click at [455, 87] on line at bounding box center [452, 87] width 9 height 0
checkbox input "false"
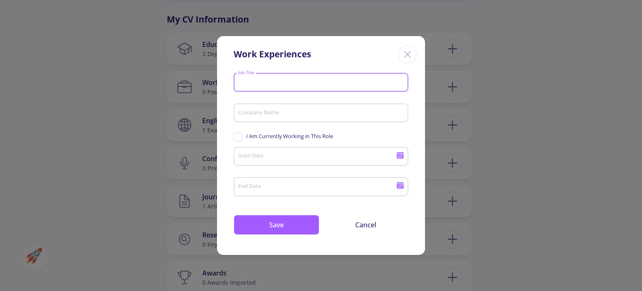
click at [283, 79] on input "Job Title" at bounding box center [322, 83] width 169 height 8
click at [264, 76] on div "Job Title" at bounding box center [321, 81] width 167 height 22
paste input "Data Science Bootcamp Sup"
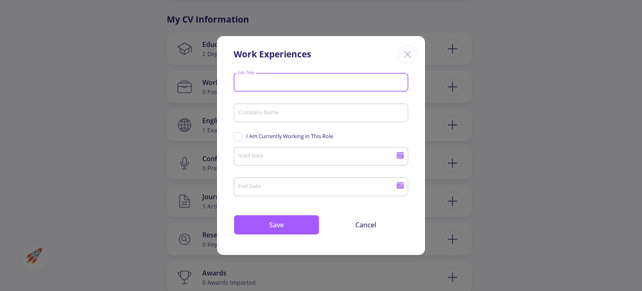
type input "Data Science Bootcamp Sup"
click at [333, 83] on input "Data Science Bootcamp Sup" at bounding box center [322, 83] width 169 height 8
drag, startPoint x: 330, startPoint y: 85, endPoint x: 176, endPoint y: 87, distance: 153.5
click at [176, 87] on div "Work Experiences Data Science Bootcamp Sup Job Title Company Name I Am Currentl…" at bounding box center [321, 145] width 642 height 291
paste input "Assistant"
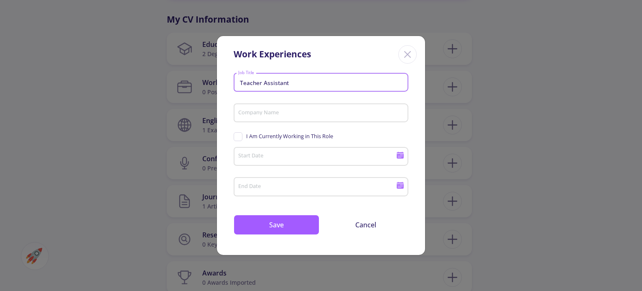
type input "Teacher Assistant"
click at [311, 105] on div "Company Name" at bounding box center [321, 111] width 167 height 22
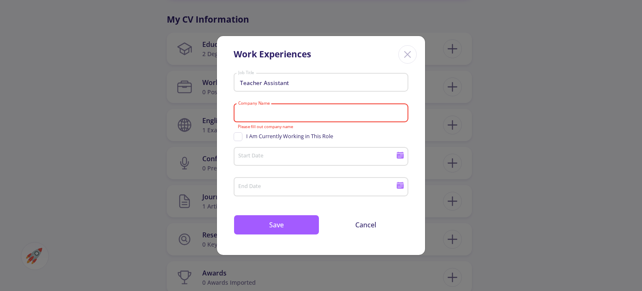
paste input "University of Tehran"
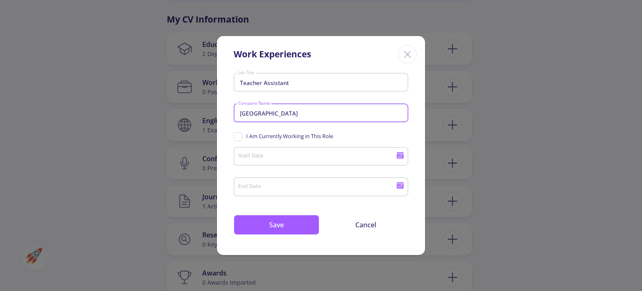
type input "University of Tehran"
click at [240, 137] on span "I Am Currently Working in This Role" at bounding box center [284, 136] width 100 height 8
click at [239, 137] on input "I Am Currently Working in This Role" at bounding box center [236, 134] width 5 height 5
checkbox input "true"
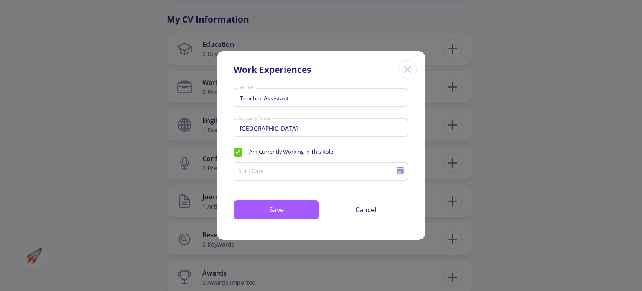
click at [398, 172] on icon at bounding box center [400, 171] width 7 height 5
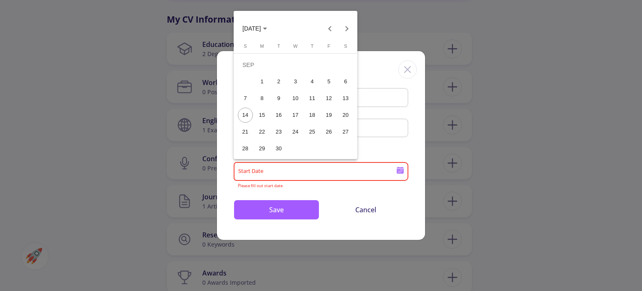
click at [247, 20] on button "SEP 2025" at bounding box center [255, 28] width 38 height 17
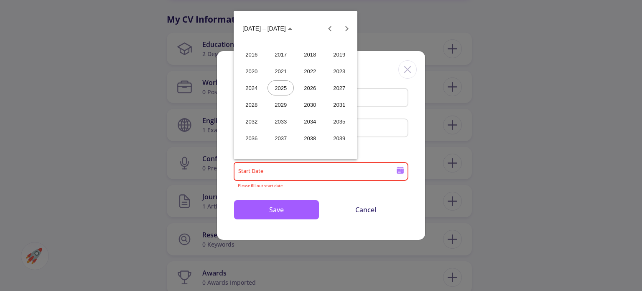
click at [248, 93] on div "2024" at bounding box center [251, 87] width 26 height 15
click at [250, 100] on div "SEP" at bounding box center [251, 104] width 26 height 15
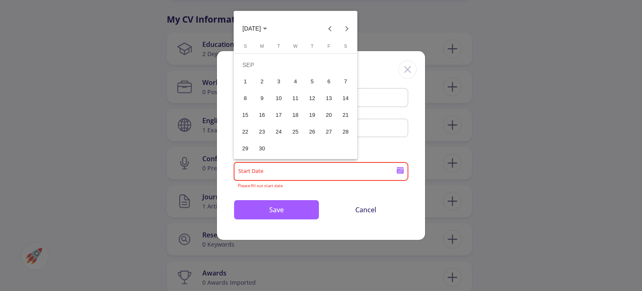
click at [264, 144] on div "30" at bounding box center [262, 148] width 15 height 15
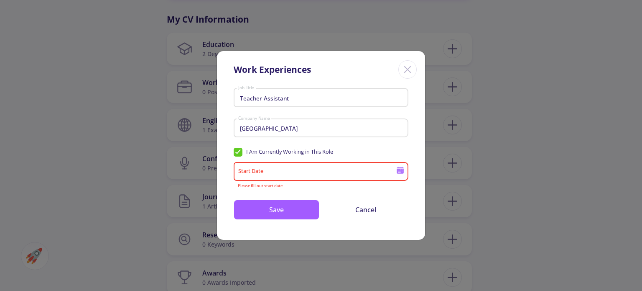
type input "9/30/2024"
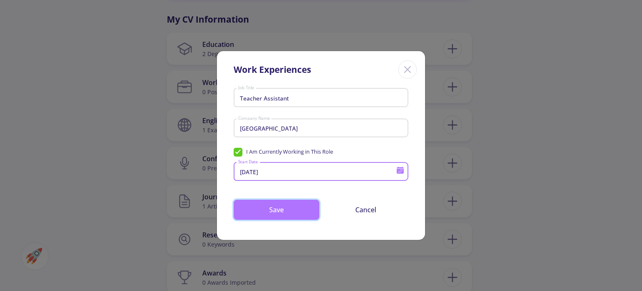
click at [288, 211] on button "Save" at bounding box center [277, 210] width 86 height 20
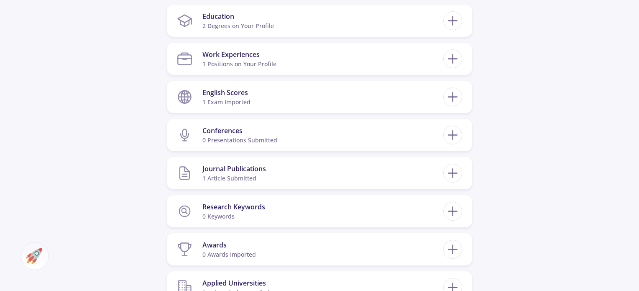
scroll to position [429, 0]
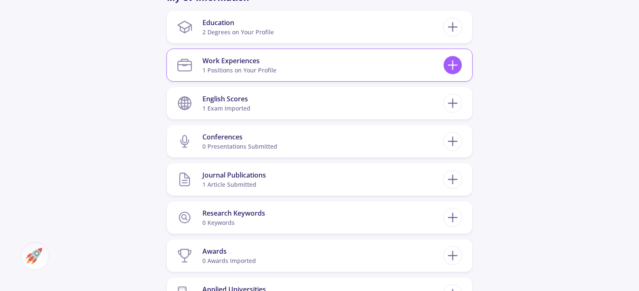
click at [450, 66] on icon at bounding box center [452, 64] width 15 height 15
checkbox input "false"
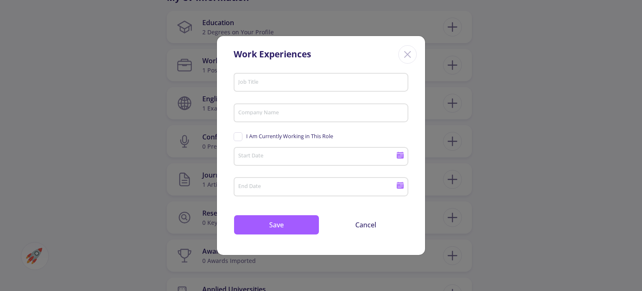
click at [256, 72] on div "Job Title" at bounding box center [321, 81] width 167 height 22
click at [259, 84] on input "Job Title" at bounding box center [322, 83] width 169 height 8
paste input "Inventory Control Special"
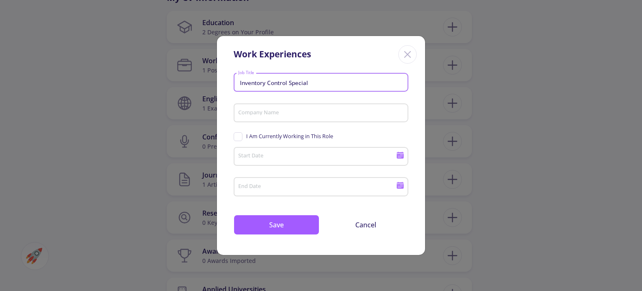
click at [276, 84] on input "Inventory Control Special" at bounding box center [322, 83] width 169 height 8
click at [305, 85] on input "Inventory Special" at bounding box center [322, 83] width 169 height 8
type input "Inventory Specialist"
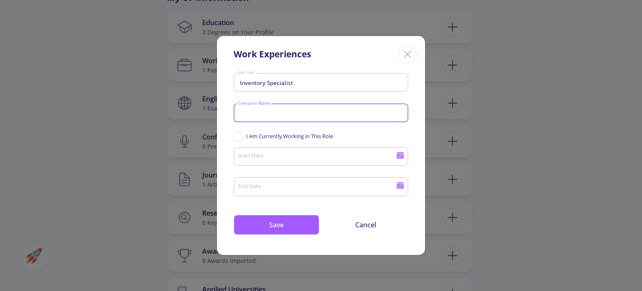
click at [296, 115] on input "Company Name" at bounding box center [322, 114] width 169 height 8
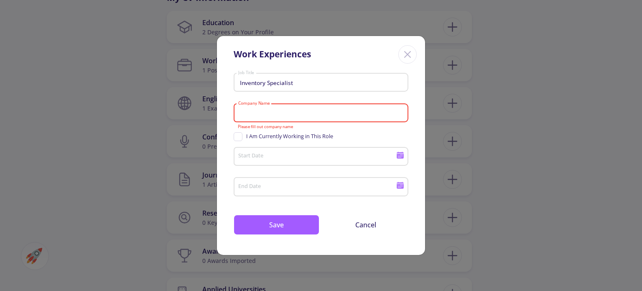
paste input "Solico Kalleh Company"
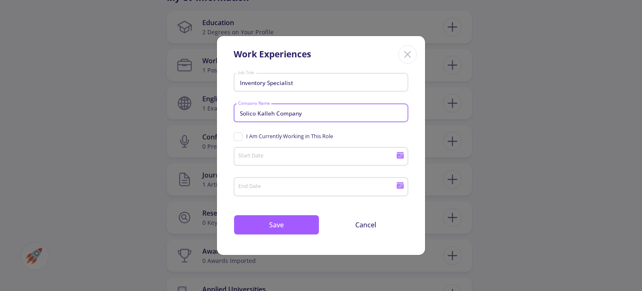
type input "Solico Kalleh Company"
click at [309, 159] on input "Start Date" at bounding box center [318, 157] width 161 height 8
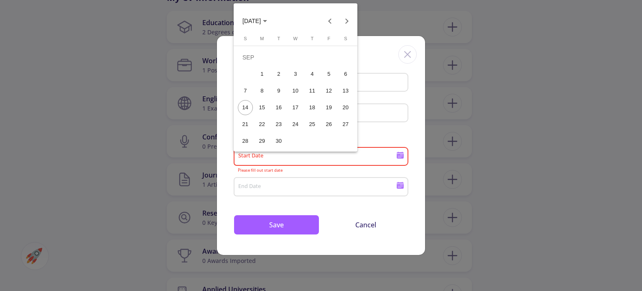
click at [261, 8] on div "SEP 2025" at bounding box center [296, 16] width 124 height 26
click at [261, 26] on button "SEP 2025" at bounding box center [255, 21] width 38 height 17
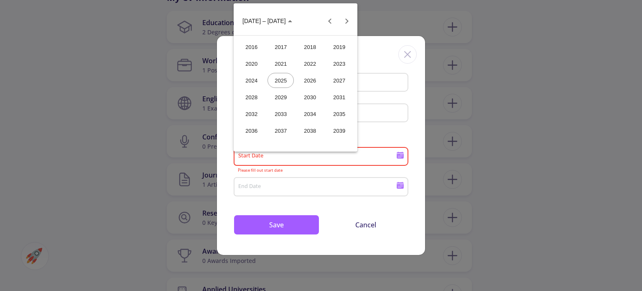
click at [336, 57] on div "2023" at bounding box center [339, 63] width 26 height 15
click at [253, 73] on div "MAY" at bounding box center [251, 80] width 26 height 15
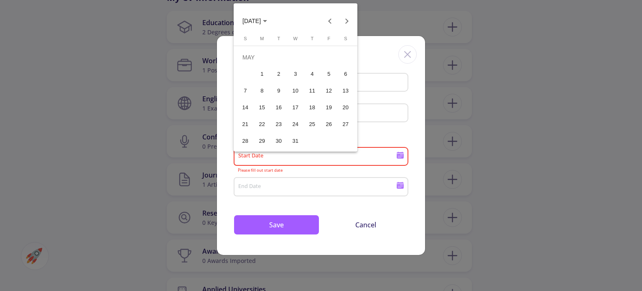
click at [265, 74] on div "1" at bounding box center [262, 74] width 15 height 15
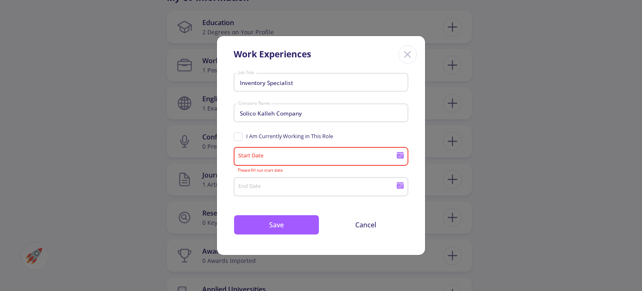
type input "5/1/2023"
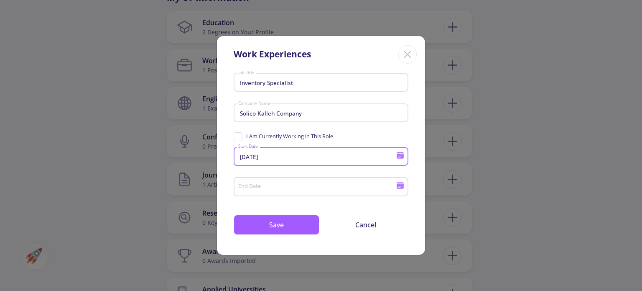
click at [400, 184] on icon at bounding box center [401, 185] width 8 height 8
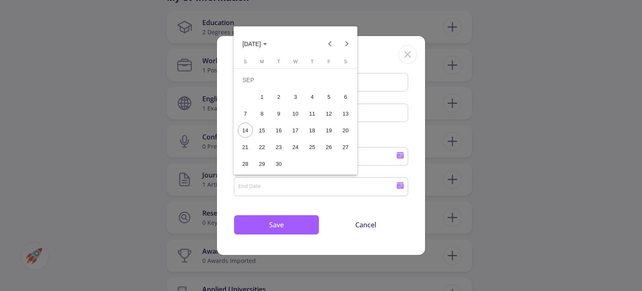
click at [330, 223] on div at bounding box center [321, 145] width 642 height 291
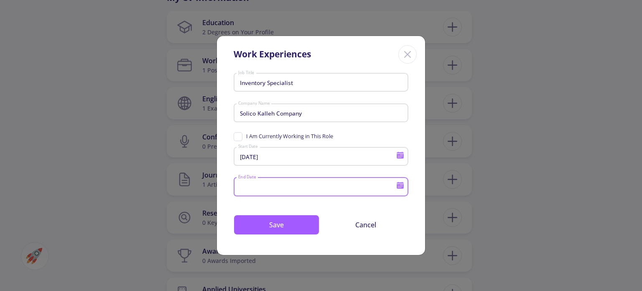
click at [400, 188] on icon at bounding box center [400, 186] width 7 height 5
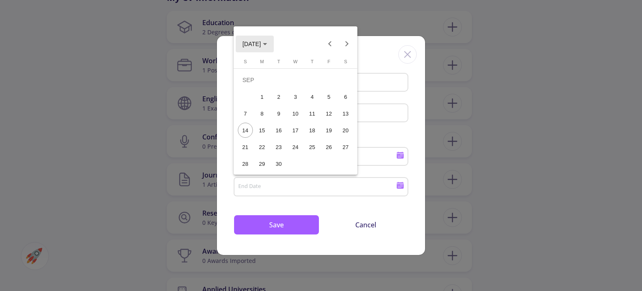
click at [267, 40] on span "SEP 2025" at bounding box center [255, 43] width 25 height 7
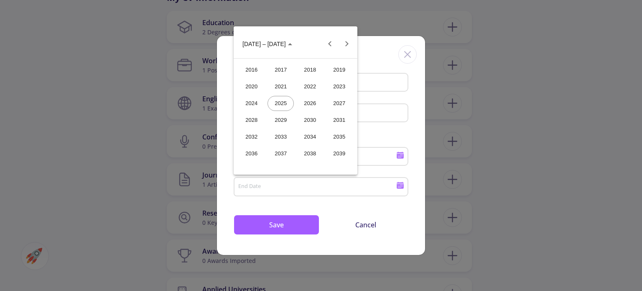
click at [251, 97] on div "2024" at bounding box center [251, 103] width 26 height 15
click at [253, 117] on div "SEP" at bounding box center [251, 120] width 26 height 15
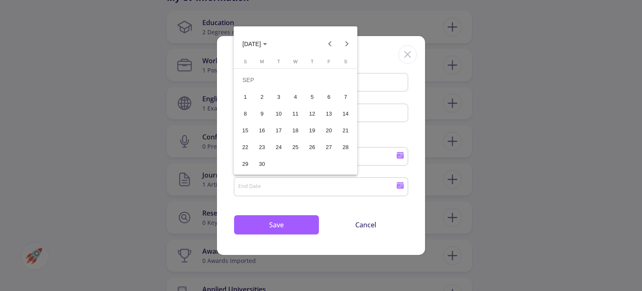
click at [247, 95] on div "1" at bounding box center [245, 96] width 15 height 15
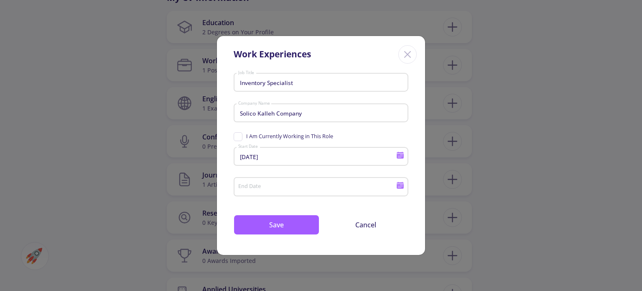
type input "9/1/2024"
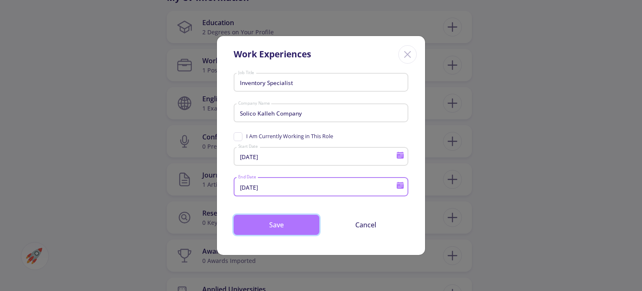
click at [306, 221] on button "Save" at bounding box center [277, 225] width 86 height 20
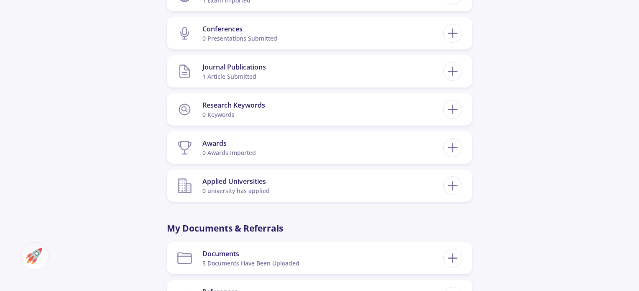
scroll to position [541, 0]
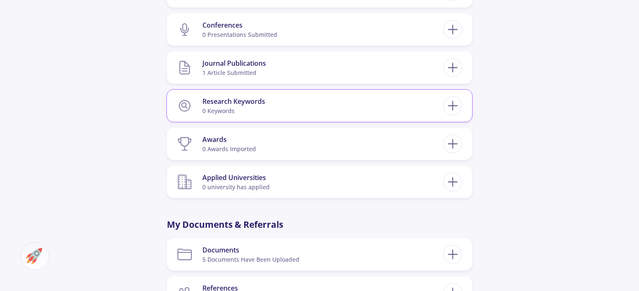
click at [306, 104] on section "Research Keywords 0 keywords" at bounding box center [310, 106] width 266 height 26
click at [451, 107] on icon at bounding box center [452, 105] width 15 height 15
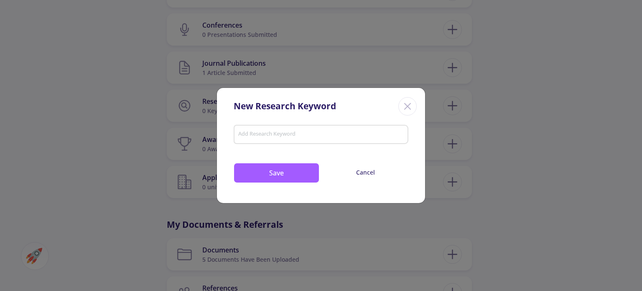
click at [281, 137] on input "Add Research Keyword" at bounding box center [321, 135] width 167 height 8
paste input "Machine Learning"
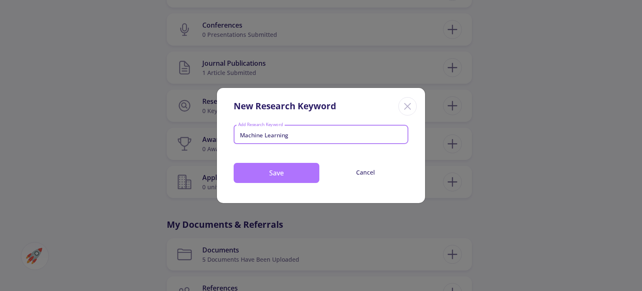
type input "Machine Learning"
click at [277, 169] on button "Save" at bounding box center [277, 173] width 86 height 20
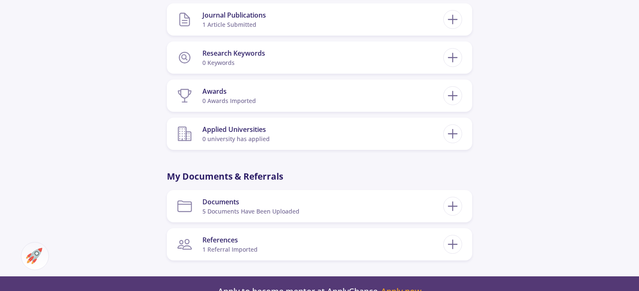
scroll to position [592, 0]
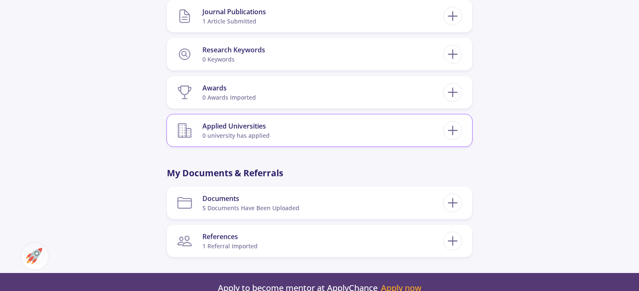
click at [325, 123] on section "Applied Universities 0 university has applied" at bounding box center [310, 131] width 266 height 26
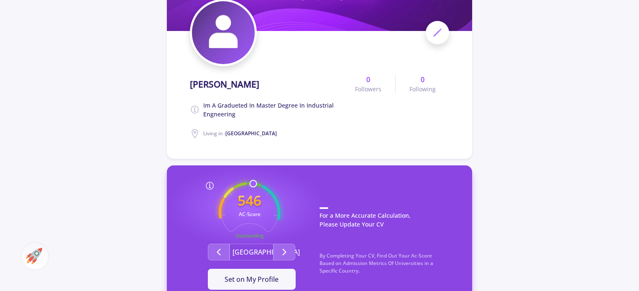
scroll to position [138, 0]
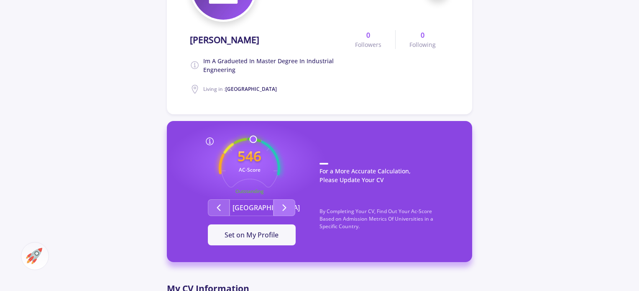
click at [285, 209] on icon "Second group" at bounding box center [284, 207] width 10 height 10
click at [264, 237] on span "Set on My Profile" at bounding box center [252, 234] width 54 height 9
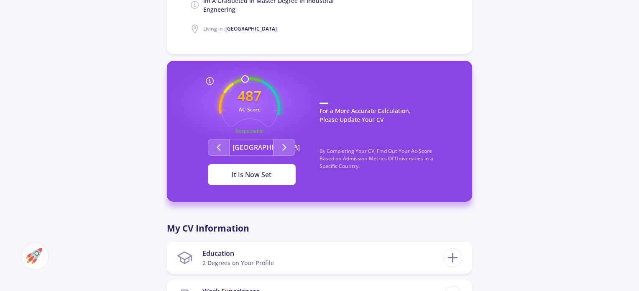
scroll to position [206, 0]
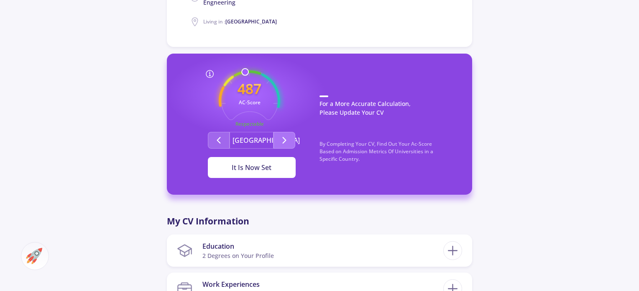
click at [287, 141] on icon "Second group" at bounding box center [284, 140] width 10 height 10
click at [266, 170] on div "It Is Now Set" at bounding box center [251, 167] width 61 height 10
click at [207, 75] on icon at bounding box center [210, 74] width 10 height 10
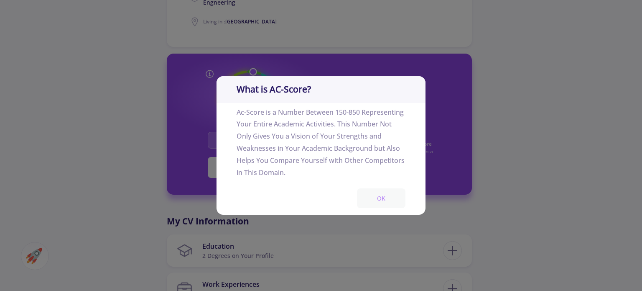
click at [393, 198] on button "OK" at bounding box center [381, 198] width 49 height 20
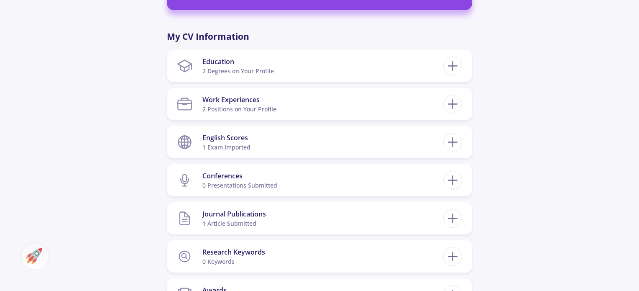
scroll to position [790, 0]
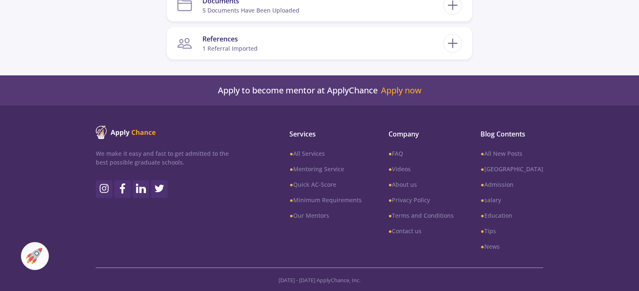
click at [32, 251] on img at bounding box center [34, 256] width 16 height 16
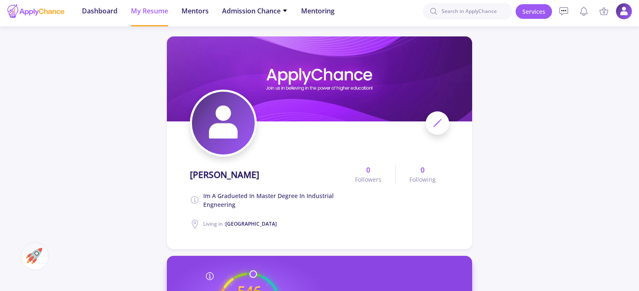
scroll to position [0, 0]
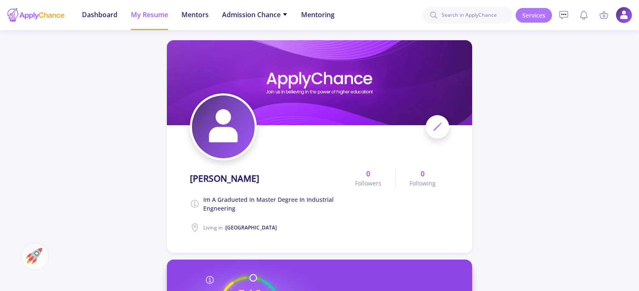
click at [529, 15] on link "Services" at bounding box center [534, 15] width 36 height 15
click at [527, 14] on link "Services" at bounding box center [534, 15] width 36 height 15
click at [606, 15] on icon at bounding box center [604, 15] width 10 height 10
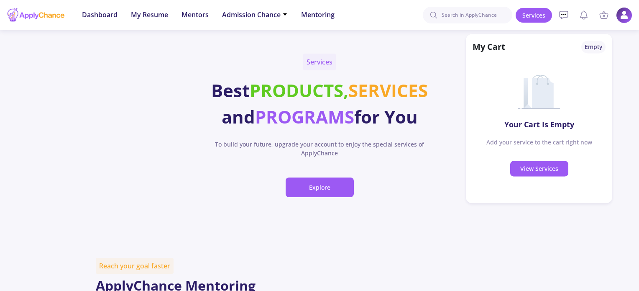
click at [622, 11] on img at bounding box center [624, 15] width 16 height 16
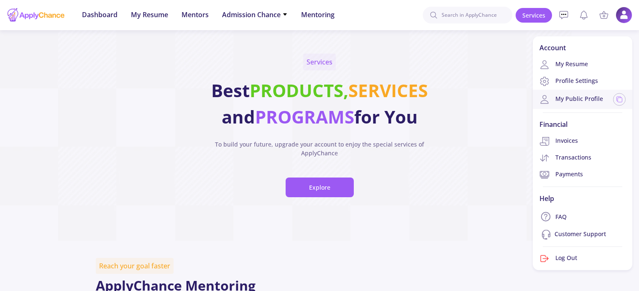
click at [596, 93] on div "My Public Profile" at bounding box center [583, 99] width 100 height 19
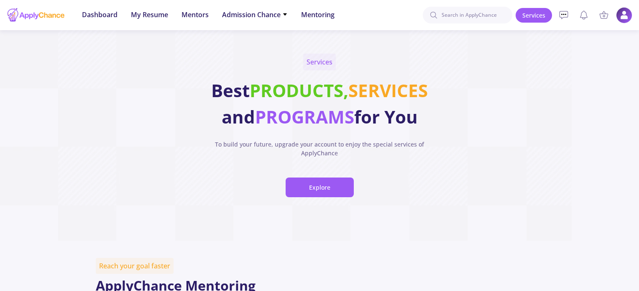
click at [622, 13] on img at bounding box center [624, 15] width 16 height 16
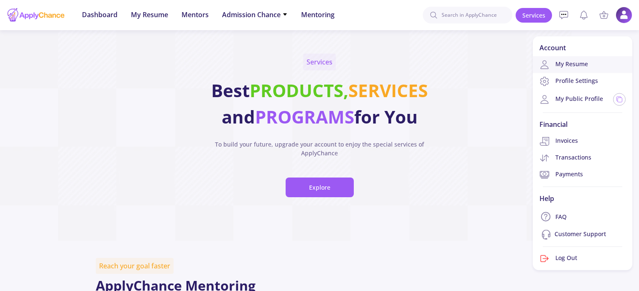
click at [576, 69] on link "My Resume" at bounding box center [583, 64] width 100 height 17
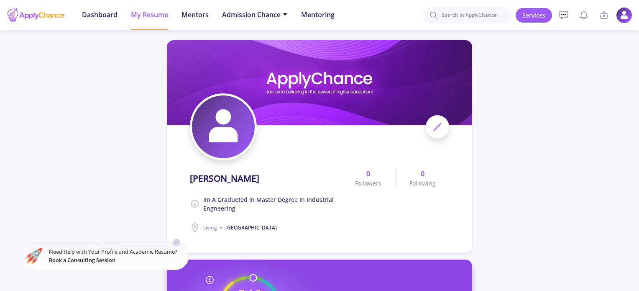
click at [620, 11] on img at bounding box center [624, 15] width 16 height 16
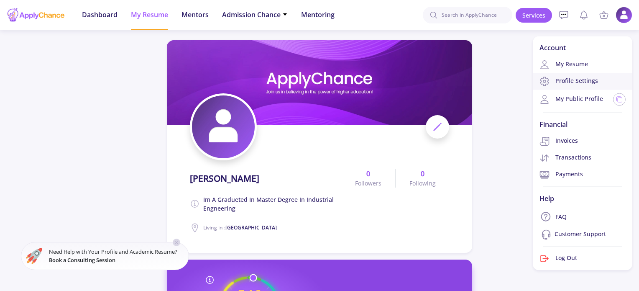
click at [602, 82] on link "Profile Settings" at bounding box center [583, 81] width 100 height 17
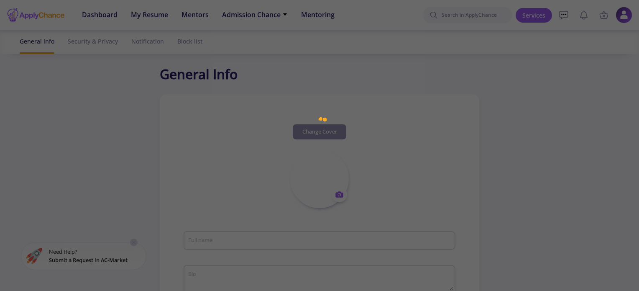
type input "Rahil Mazloumi"
type textarea "im a gradueted in master degree in industrial engneering"
type input "Iran"
type input "(UTC+03:30) Tehran"
type input "RahilMazloumi"
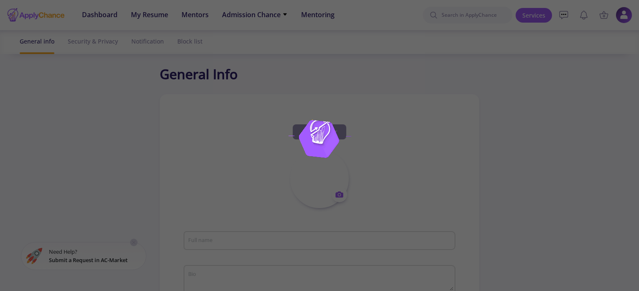
type input "[EMAIL_ADDRESS][DOMAIN_NAME]"
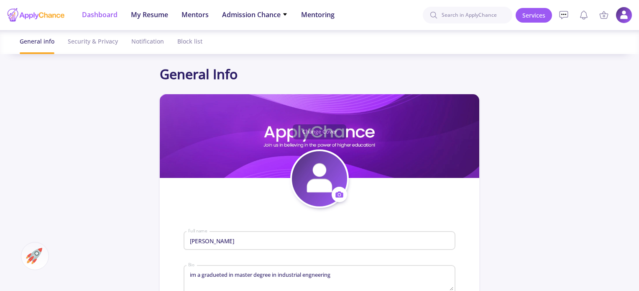
click at [115, 14] on span "Dashboard" at bounding box center [100, 15] width 36 height 10
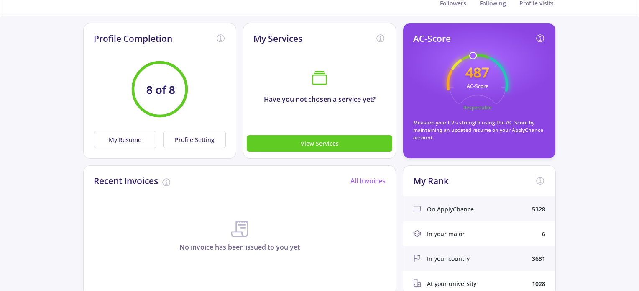
scroll to position [63, 0]
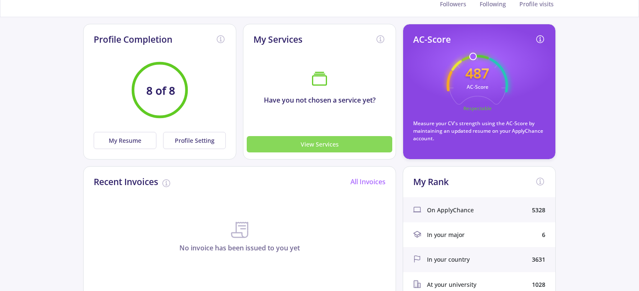
click at [328, 142] on button "View Services" at bounding box center [320, 144] width 146 height 16
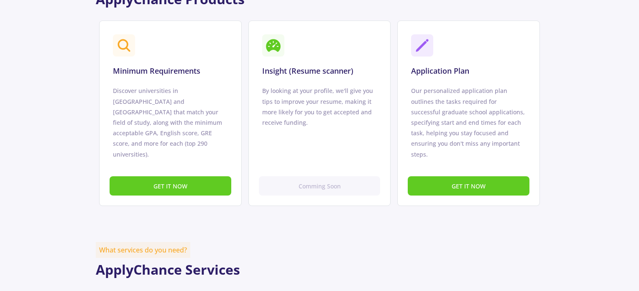
scroll to position [560, 0]
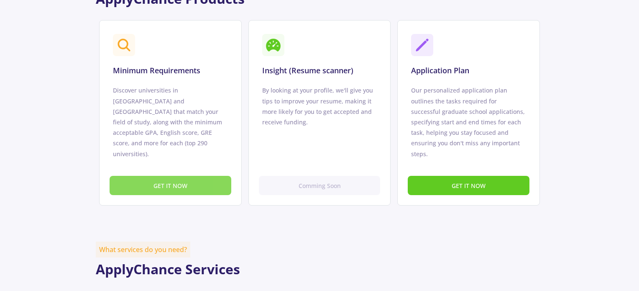
click at [208, 176] on button "GET IT NOW" at bounding box center [171, 186] width 122 height 20
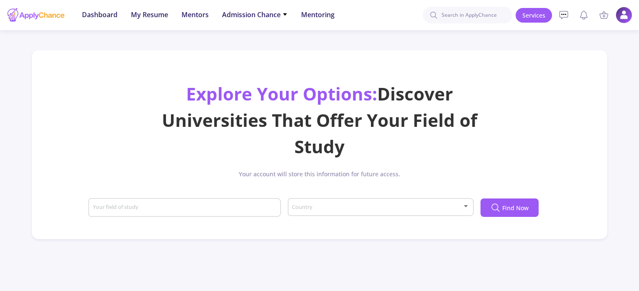
click at [134, 219] on div "Your field of study" at bounding box center [184, 210] width 193 height 28
click at [133, 202] on div "Your field of study" at bounding box center [184, 206] width 185 height 22
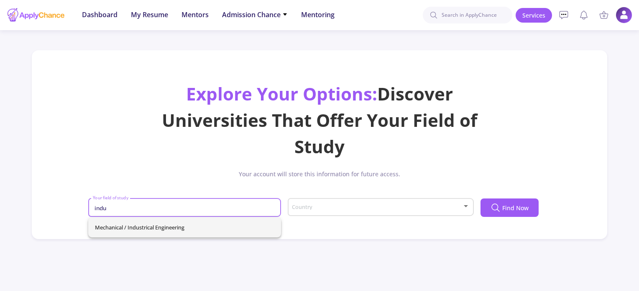
click at [161, 228] on span "Mechanical / Industrical Engineering" at bounding box center [184, 227] width 179 height 20
type input "Mechanical / Industrical Engineering"
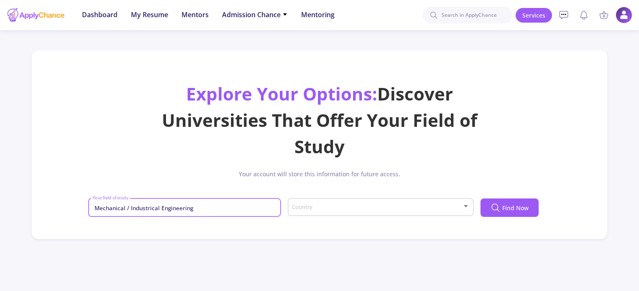
click at [375, 205] on span at bounding box center [378, 207] width 169 height 6
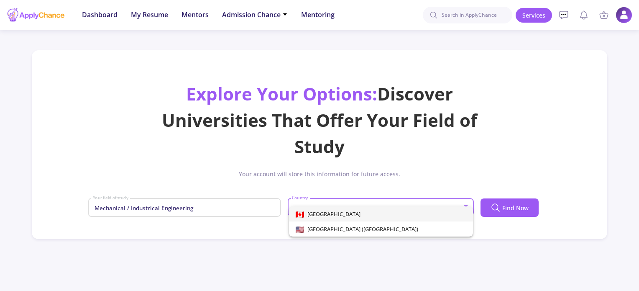
click at [385, 219] on span "[GEOGRAPHIC_DATA]" at bounding box center [381, 213] width 171 height 15
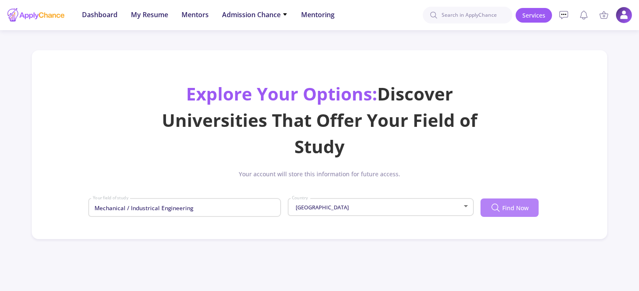
click at [510, 212] on span "Find Now" at bounding box center [515, 207] width 26 height 9
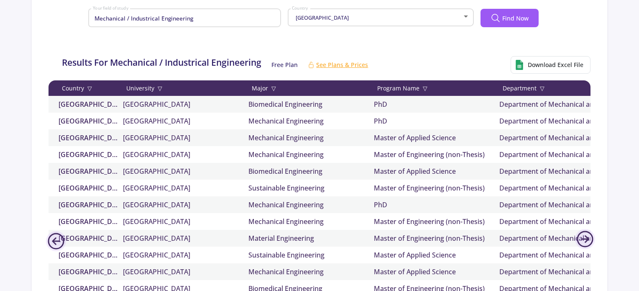
scroll to position [192, 0]
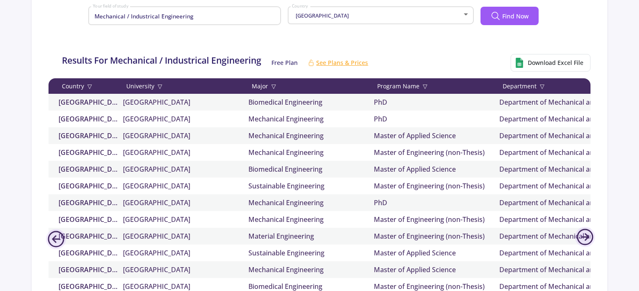
click at [266, 81] on div "Country ▽ University ▽ Major ▽ Program Name ▽ Department ▽ Admission Chance Fun…" at bounding box center [476, 85] width 854 height 15
click at [265, 84] on div "Major ▽" at bounding box center [310, 86] width 125 height 9
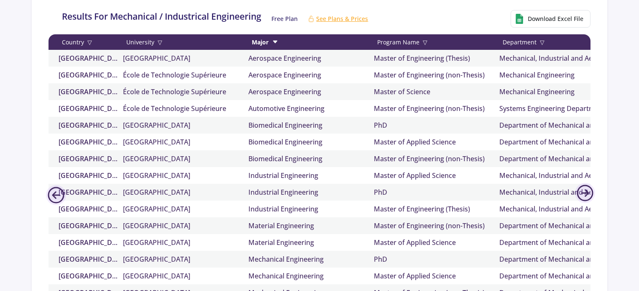
scroll to position [236, 0]
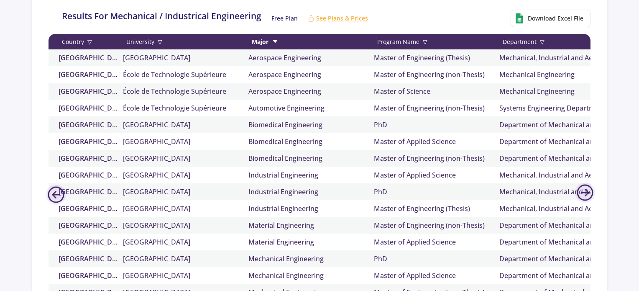
click at [289, 18] on span "Free Plan" at bounding box center [284, 18] width 26 height 9
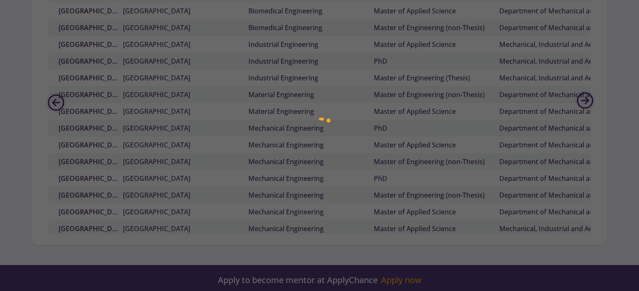
scroll to position [0, 0]
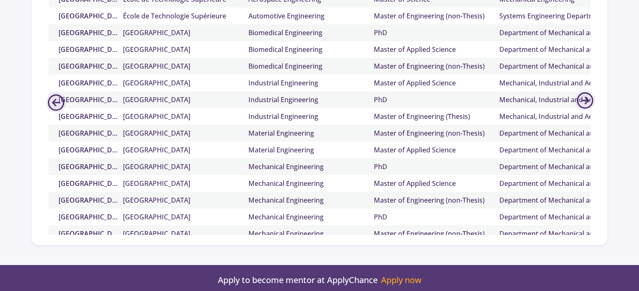
drag, startPoint x: 241, startPoint y: 238, endPoint x: 346, endPoint y: 241, distance: 105.0
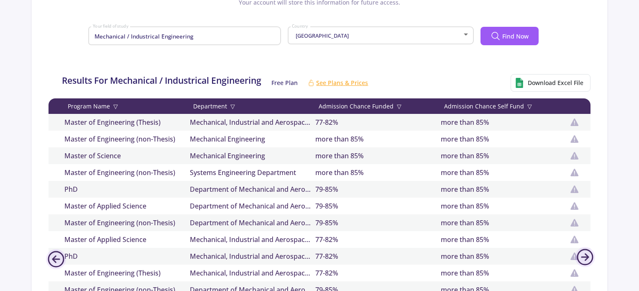
scroll to position [174, 0]
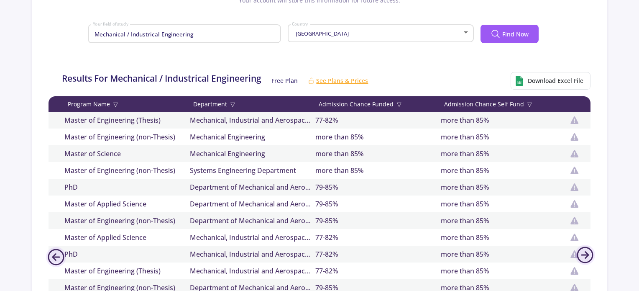
click at [359, 100] on div "Admission Chance Funded ▽" at bounding box center [377, 104] width 125 height 9
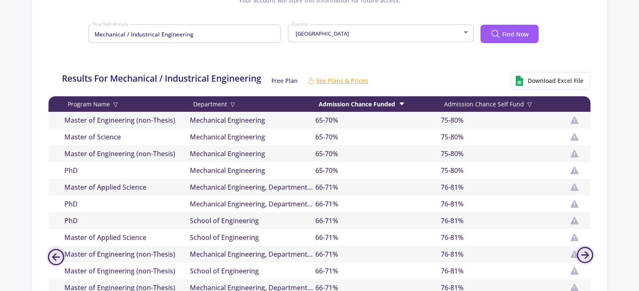
click at [359, 100] on div "Admission Chance Funded" at bounding box center [377, 104] width 125 height 9
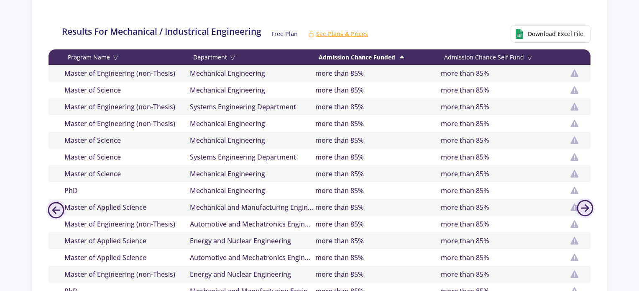
scroll to position [138, 0]
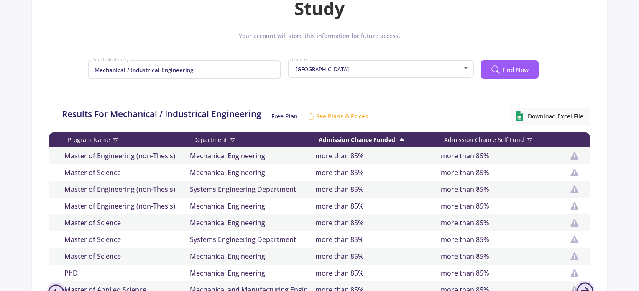
click at [554, 120] on span "Download Excel File" at bounding box center [551, 116] width 80 height 18
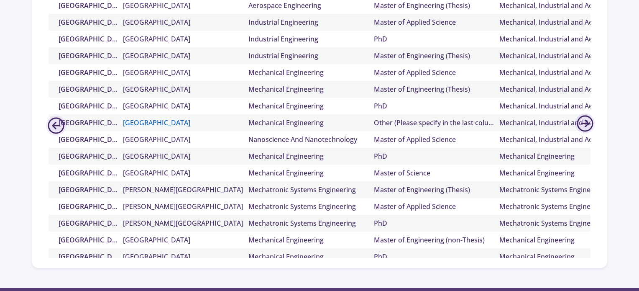
scroll to position [710, 0]
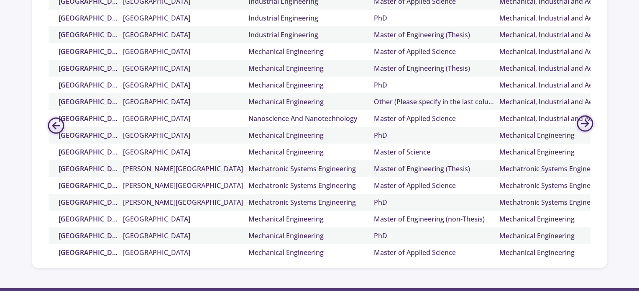
drag, startPoint x: 237, startPoint y: 256, endPoint x: 258, endPoint y: 252, distance: 21.0
click at [258, 252] on div "Canada École de Technologie Supérieure Aerospace Engineering Master of Engineer…" at bounding box center [476, 118] width 854 height 277
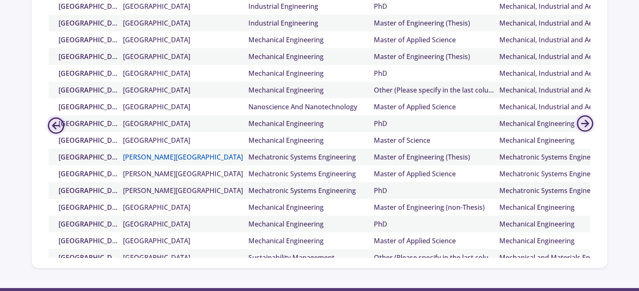
click at [240, 155] on link "Simon Fraser University" at bounding box center [185, 157] width 125 height 10
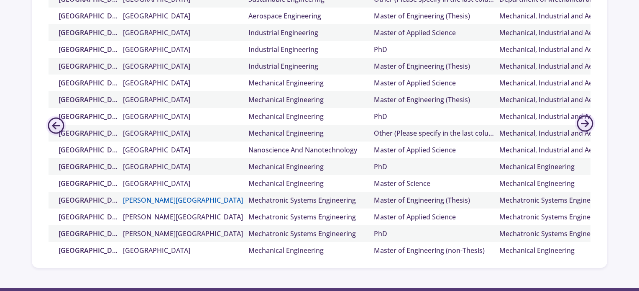
scroll to position [706, 0]
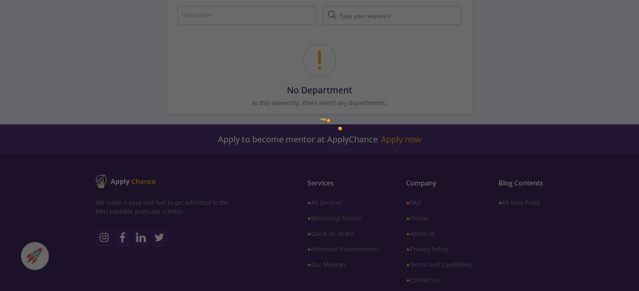
scroll to position [305, 0]
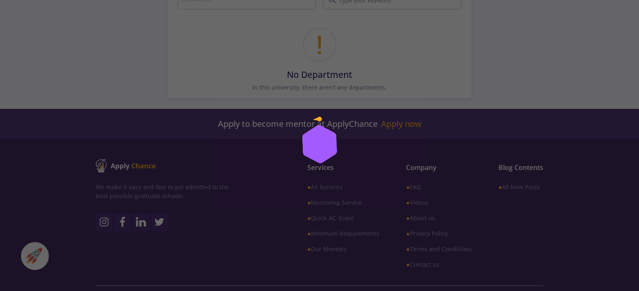
drag, startPoint x: 260, startPoint y: 257, endPoint x: 266, endPoint y: 256, distance: 6.1
click at [266, 256] on div at bounding box center [319, 145] width 639 height 291
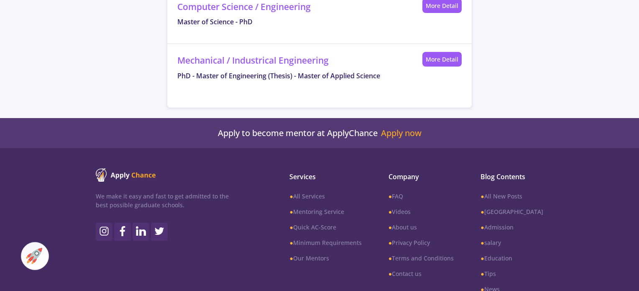
scroll to position [527, 0]
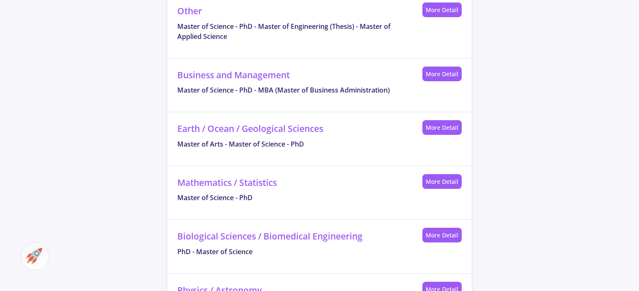
drag, startPoint x: 642, startPoint y: 142, endPoint x: 642, endPoint y: 103, distance: 38.5
click at [584, 125] on section "Simon Fraser University Place : Canada Website : www.sfu.ca Share × What's Your…" at bounding box center [319, 6] width 639 height 1006
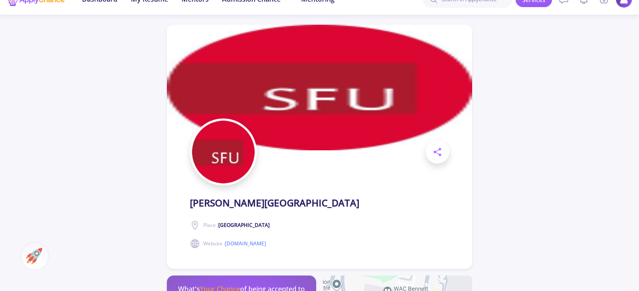
scroll to position [0, 0]
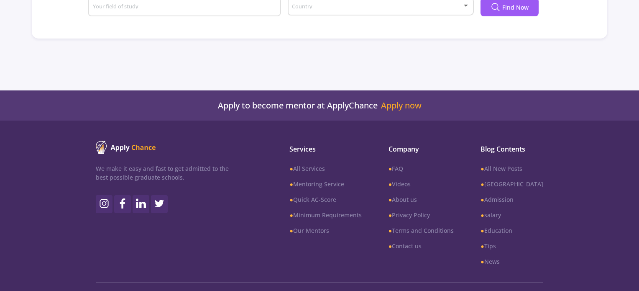
scroll to position [216, 0]
